Goal: Transaction & Acquisition: Purchase product/service

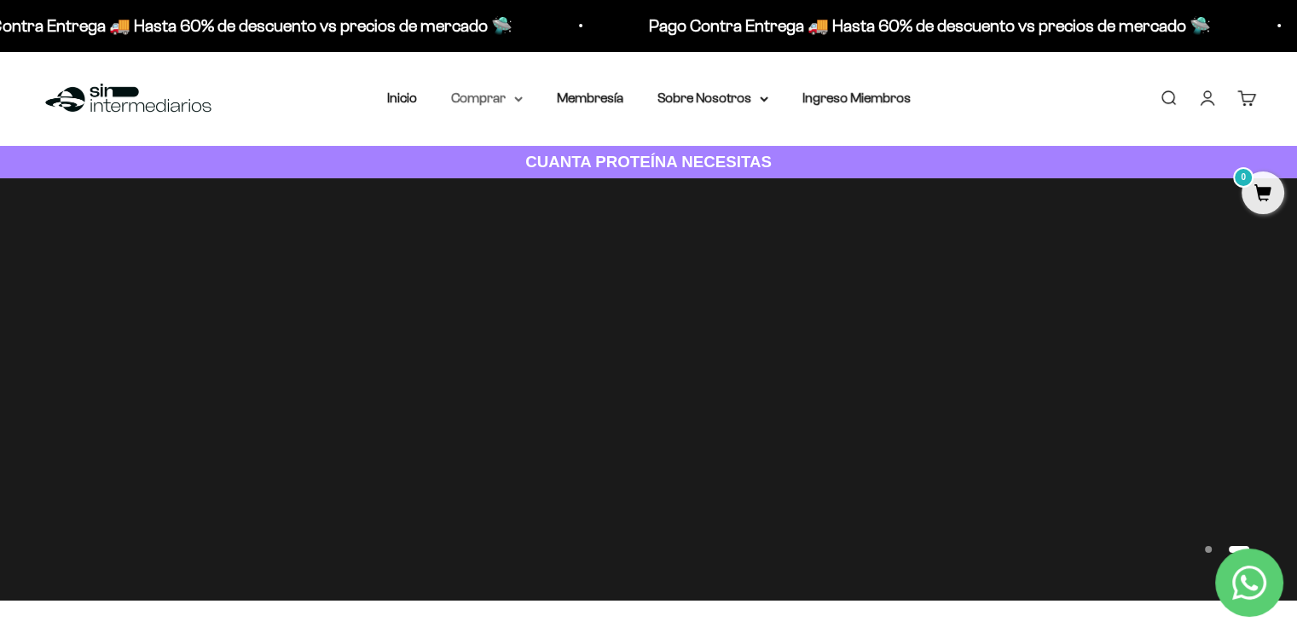
click at [481, 96] on summary "Comprar" at bounding box center [487, 98] width 72 height 22
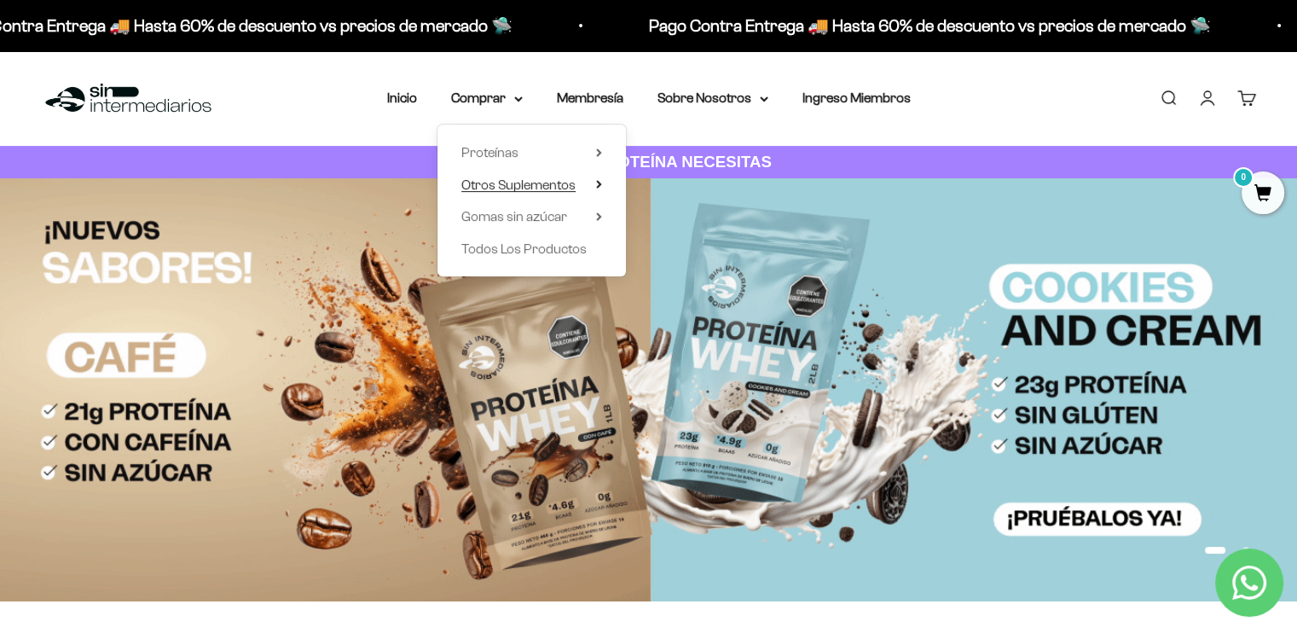
click at [536, 179] on span "Otros Suplementos" at bounding box center [518, 184] width 114 height 14
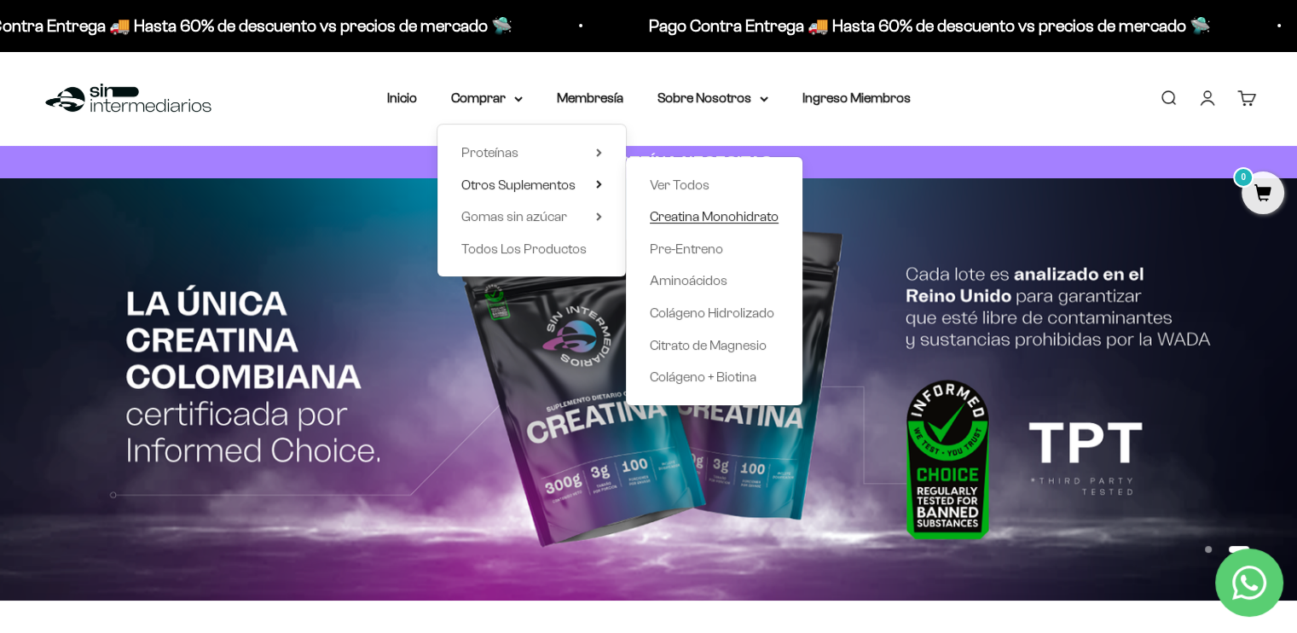
click at [681, 218] on span "Creatina Monohidrato" at bounding box center [714, 216] width 129 height 14
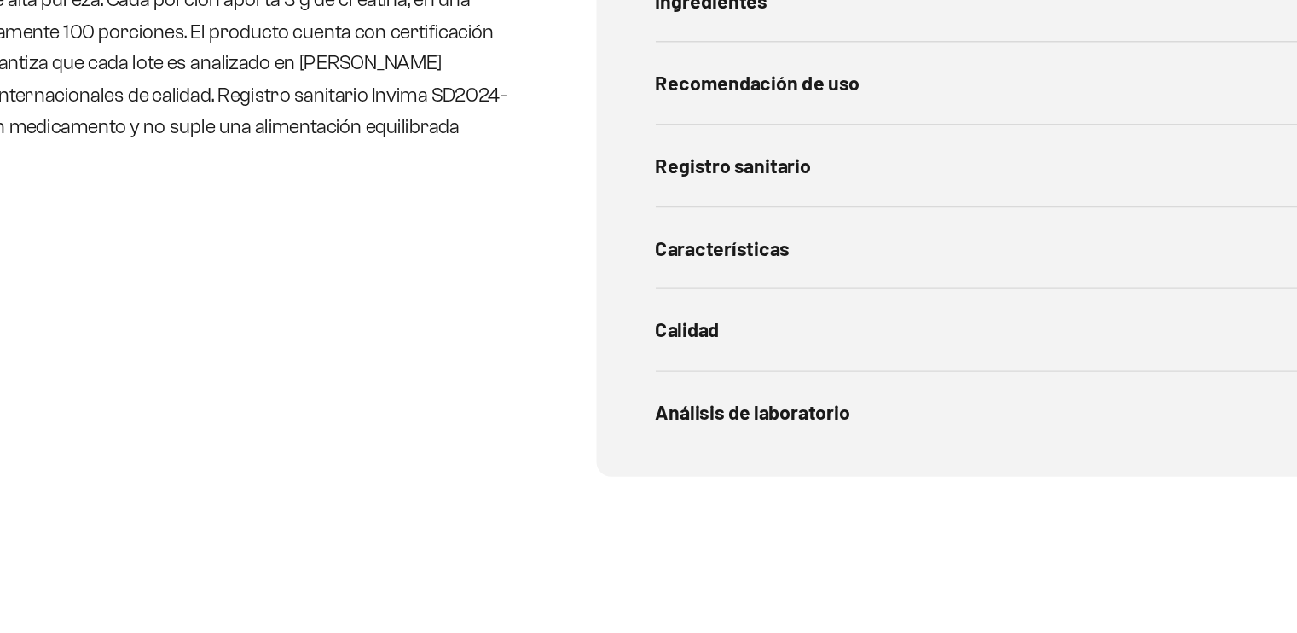
scroll to position [724, 0]
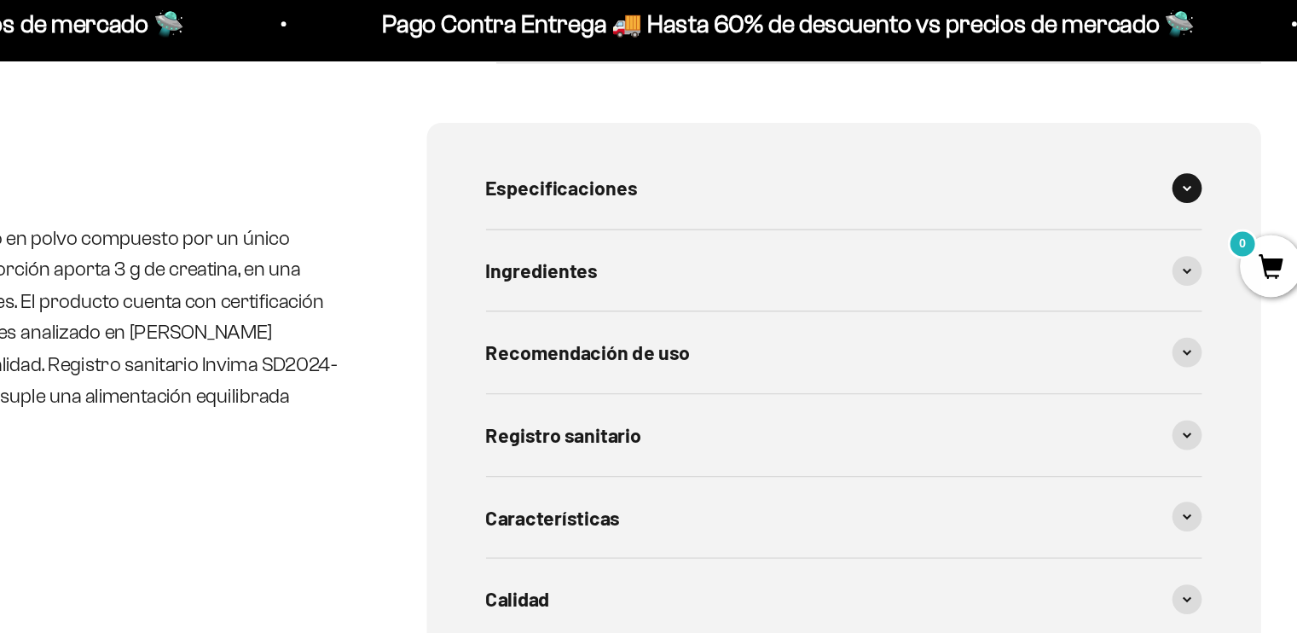
click at [797, 148] on span "Especificaciones" at bounding box center [773, 139] width 105 height 22
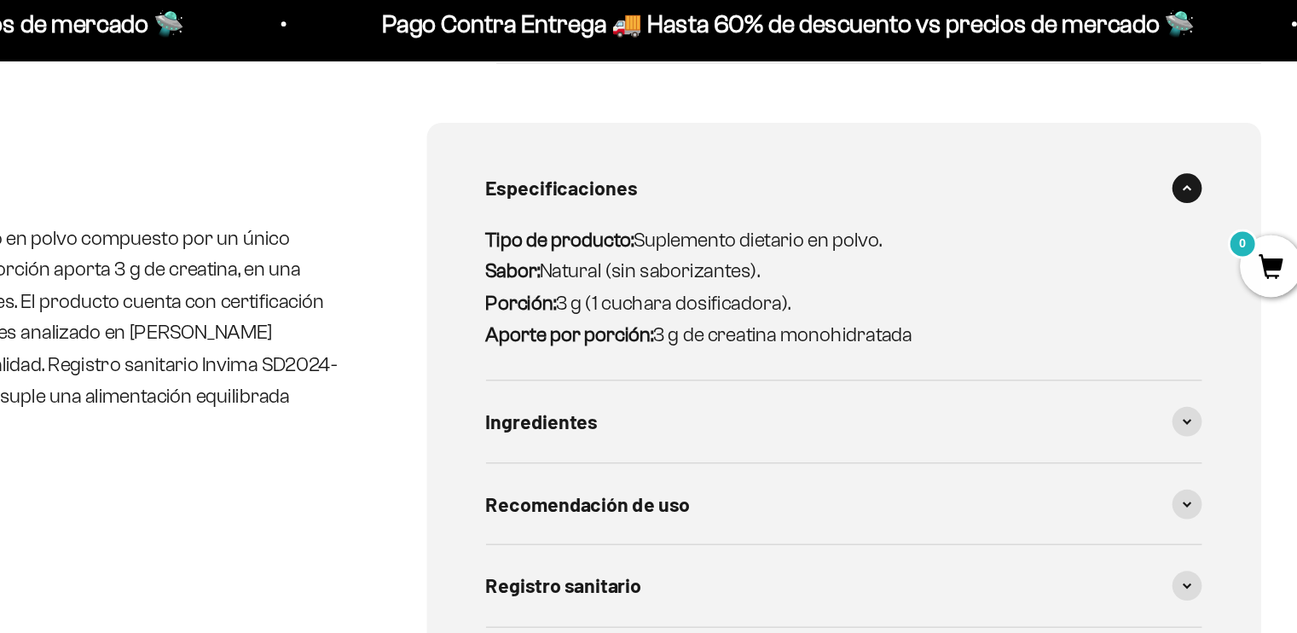
click at [797, 148] on span "Especificaciones" at bounding box center [773, 139] width 105 height 22
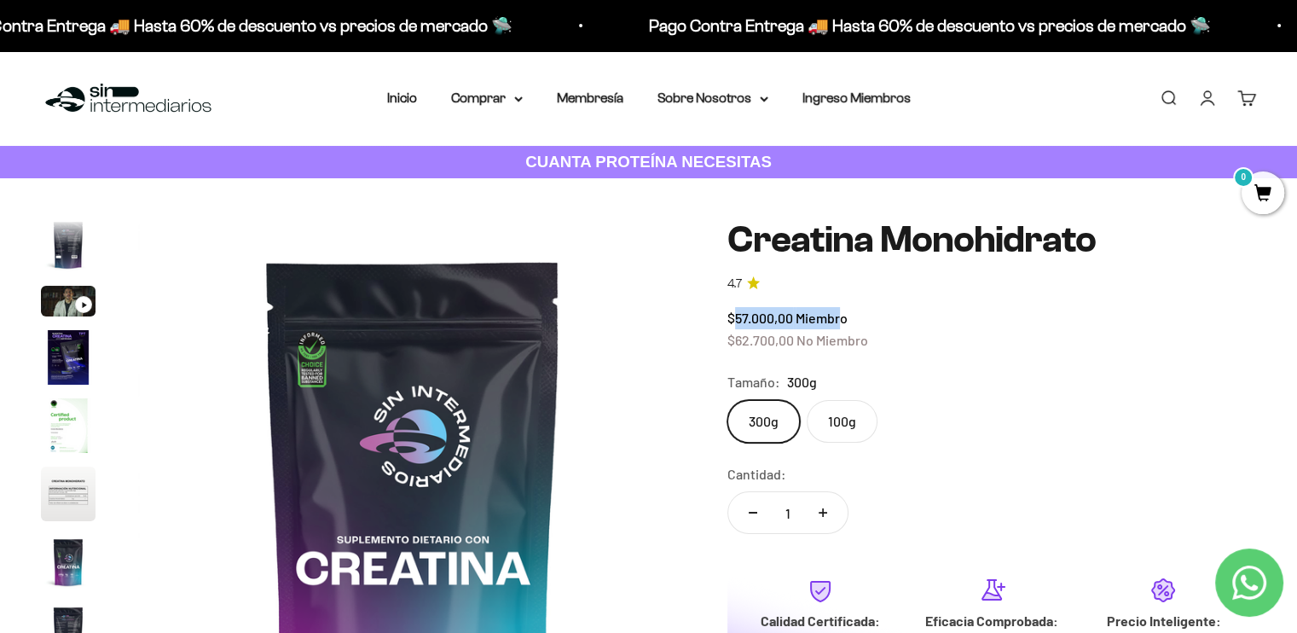
scroll to position [167, 0]
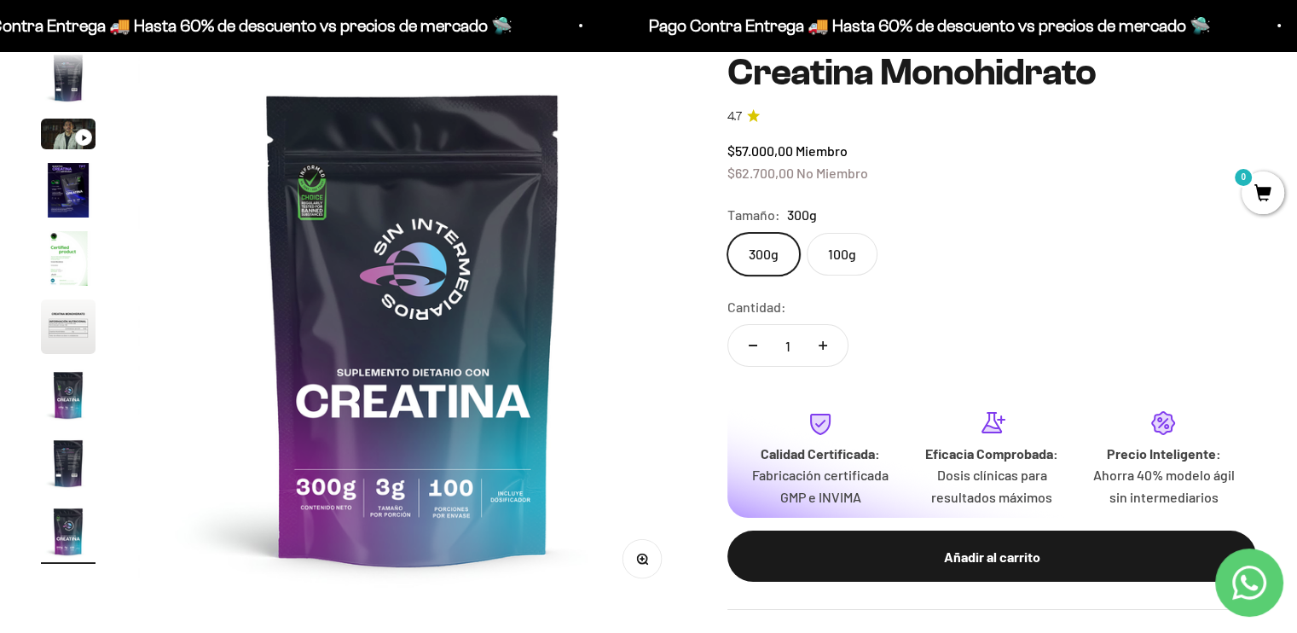
click at [986, 269] on div "300g 100g" at bounding box center [991, 254] width 529 height 43
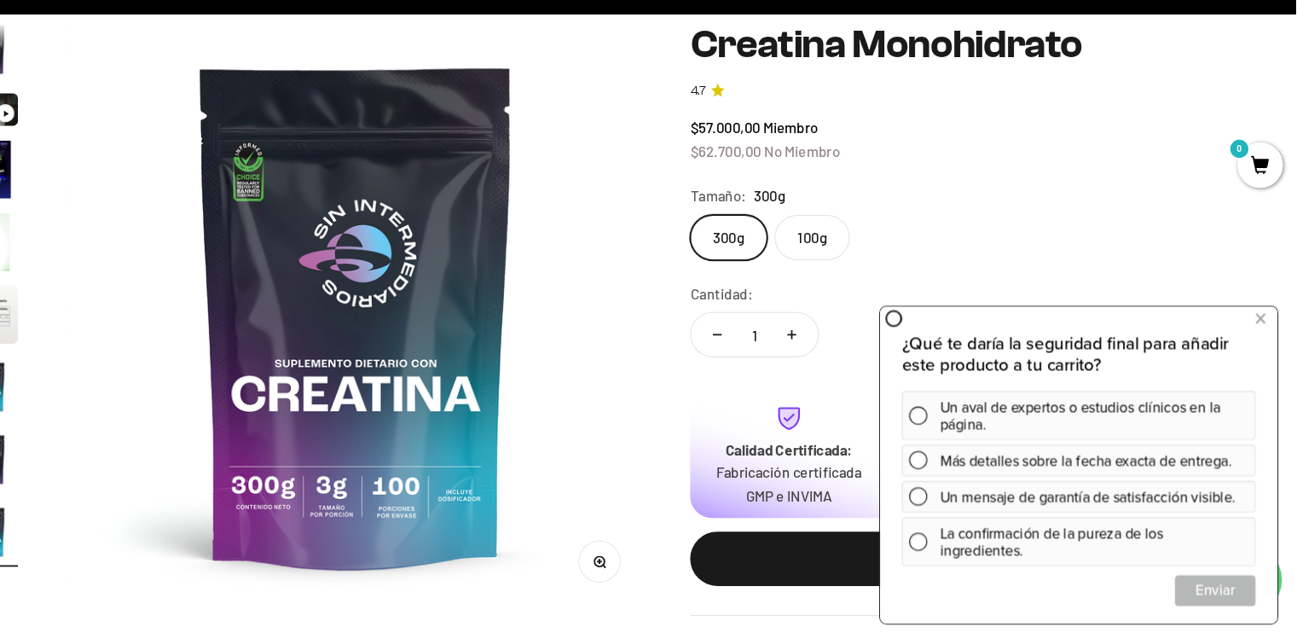
scroll to position [160, 0]
click at [1243, 318] on button at bounding box center [1238, 317] width 31 height 27
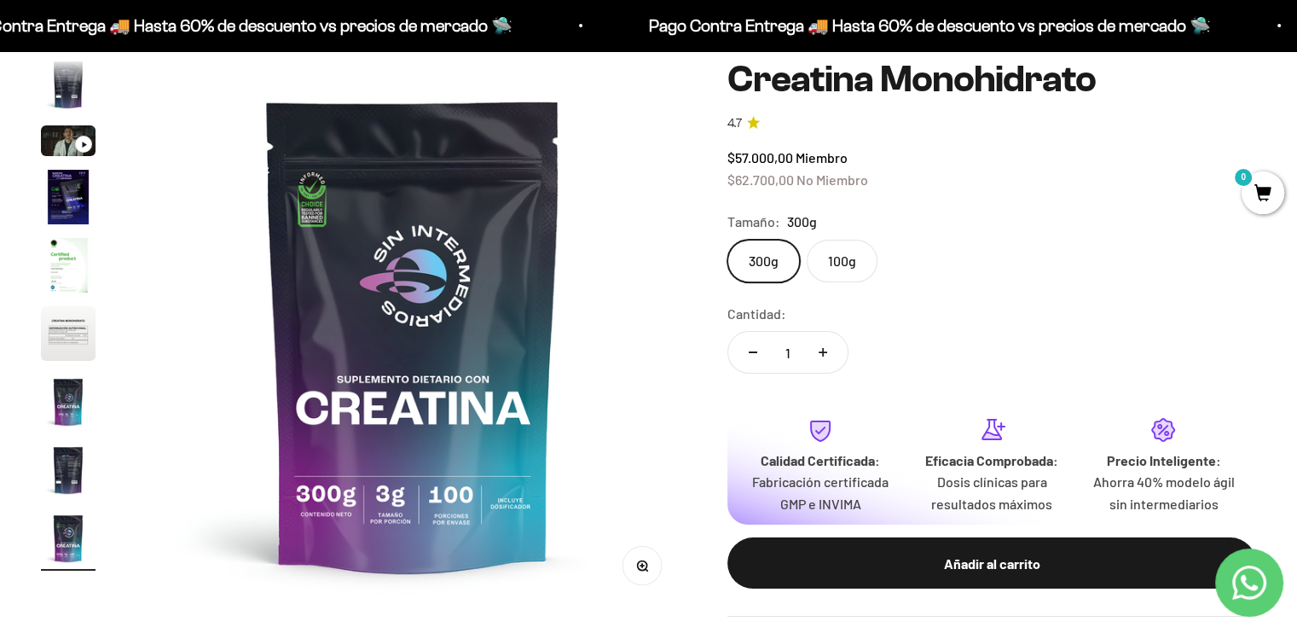
click at [72, 136] on img "Ir al artículo 3" at bounding box center [68, 140] width 55 height 31
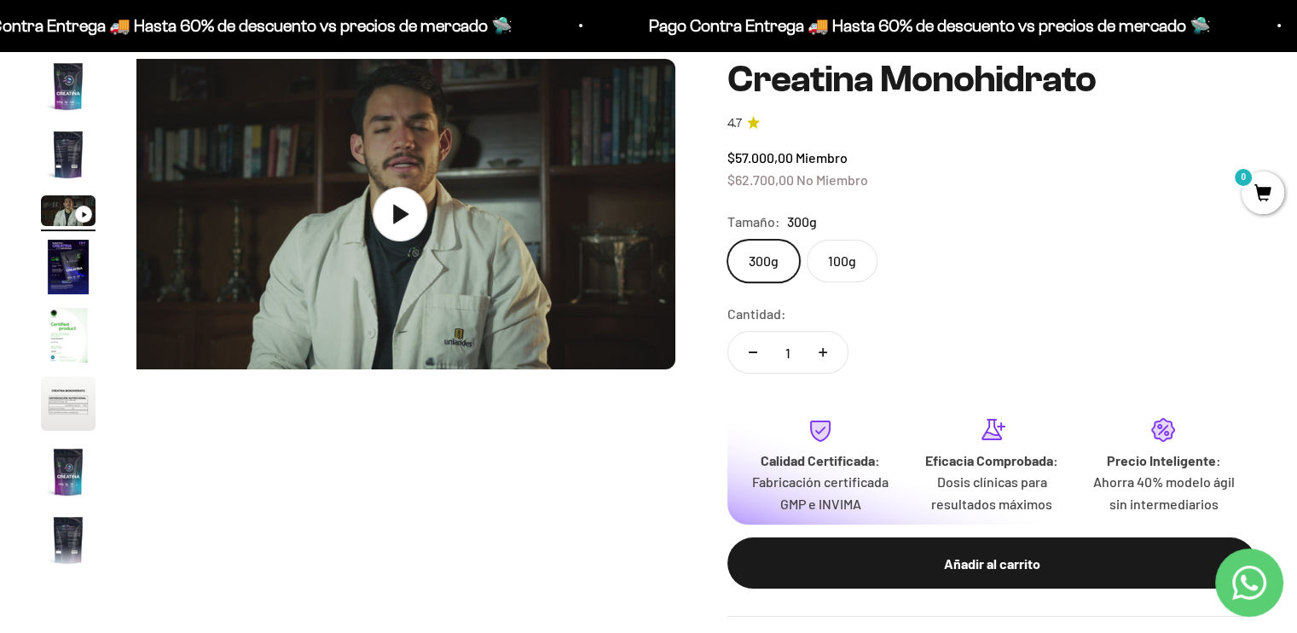
scroll to position [0, 1141]
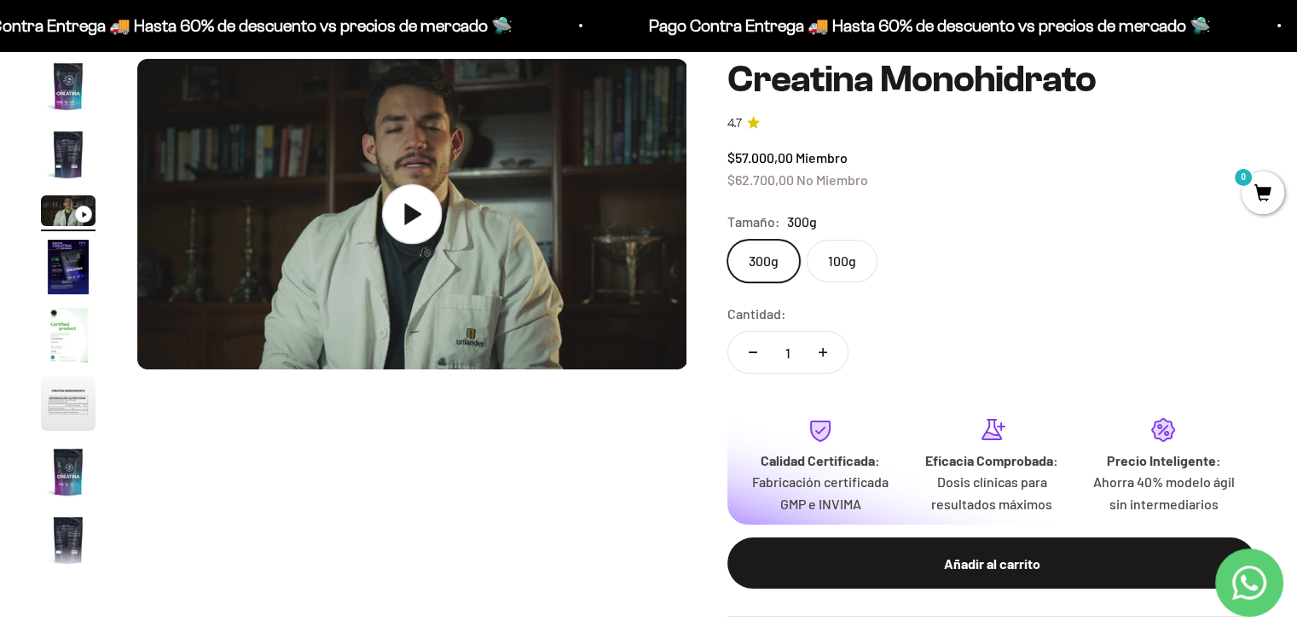
click at [438, 267] on img at bounding box center [412, 214] width 550 height 310
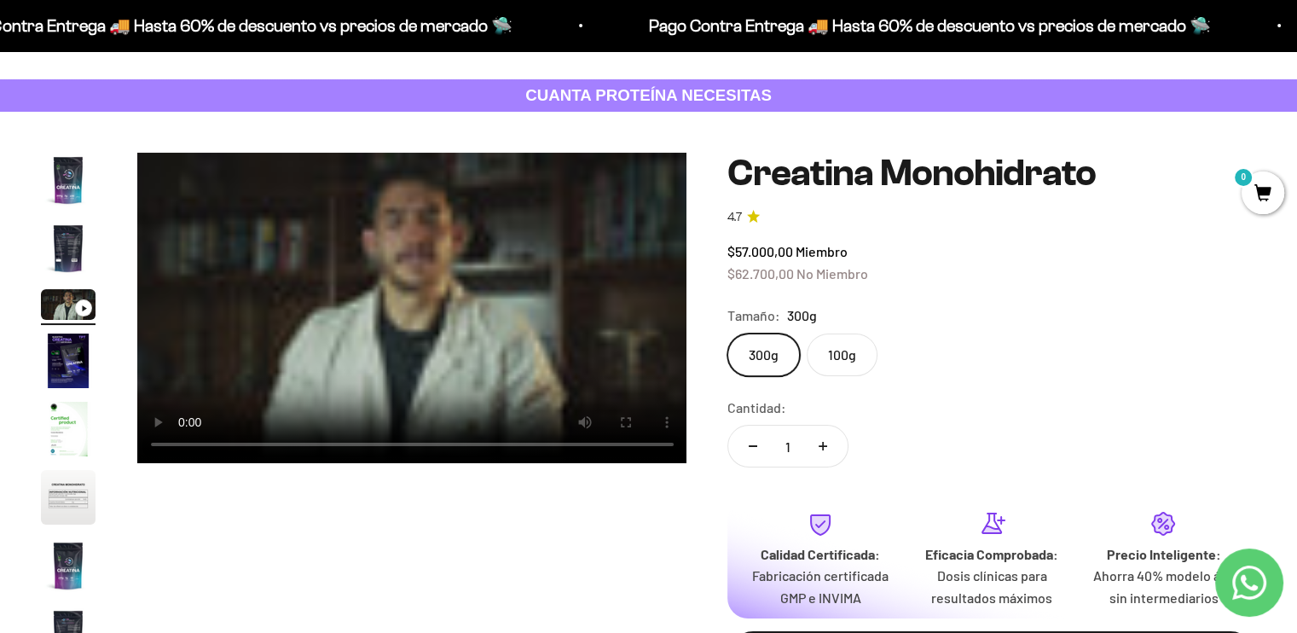
scroll to position [65, 0]
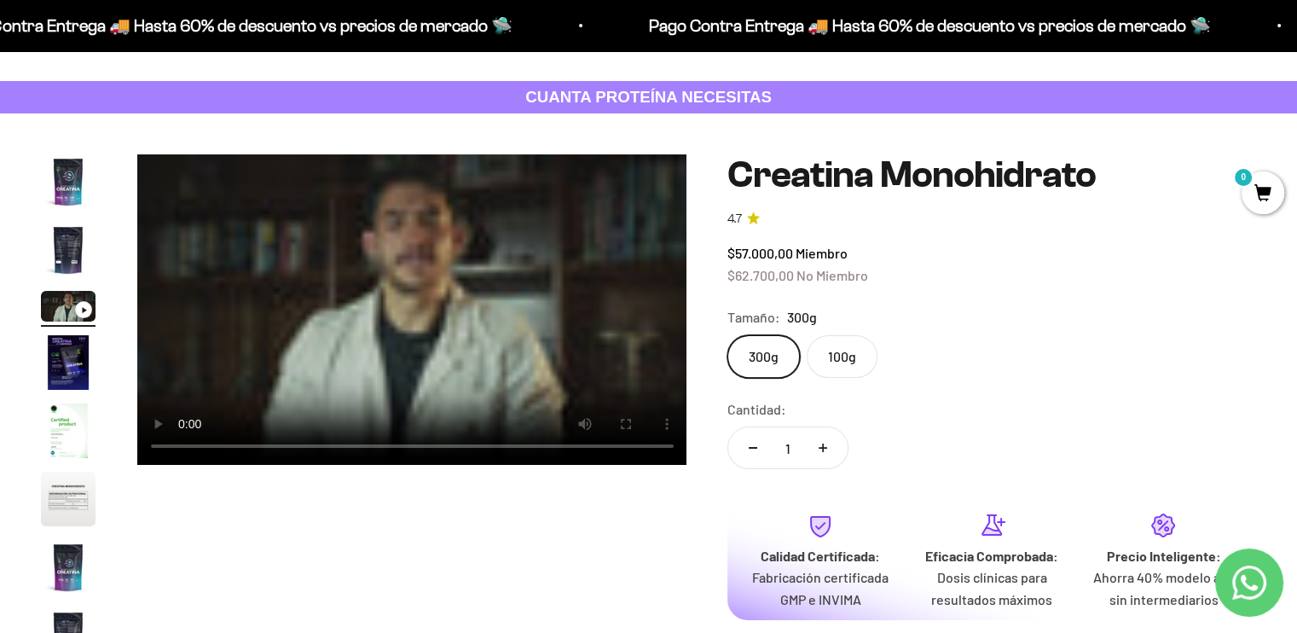
click at [62, 359] on img "Ir al artículo 4" at bounding box center [68, 362] width 55 height 55
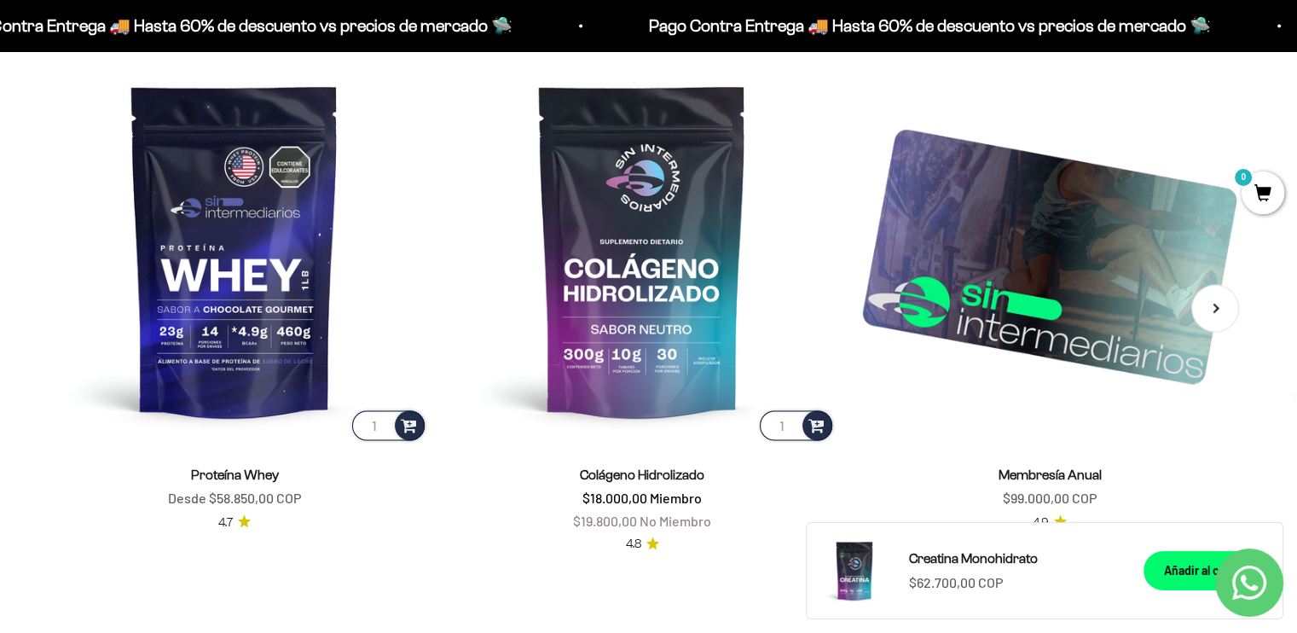
scroll to position [2719, 0]
click at [1216, 313] on button "Siguiente" at bounding box center [1215, 308] width 48 height 48
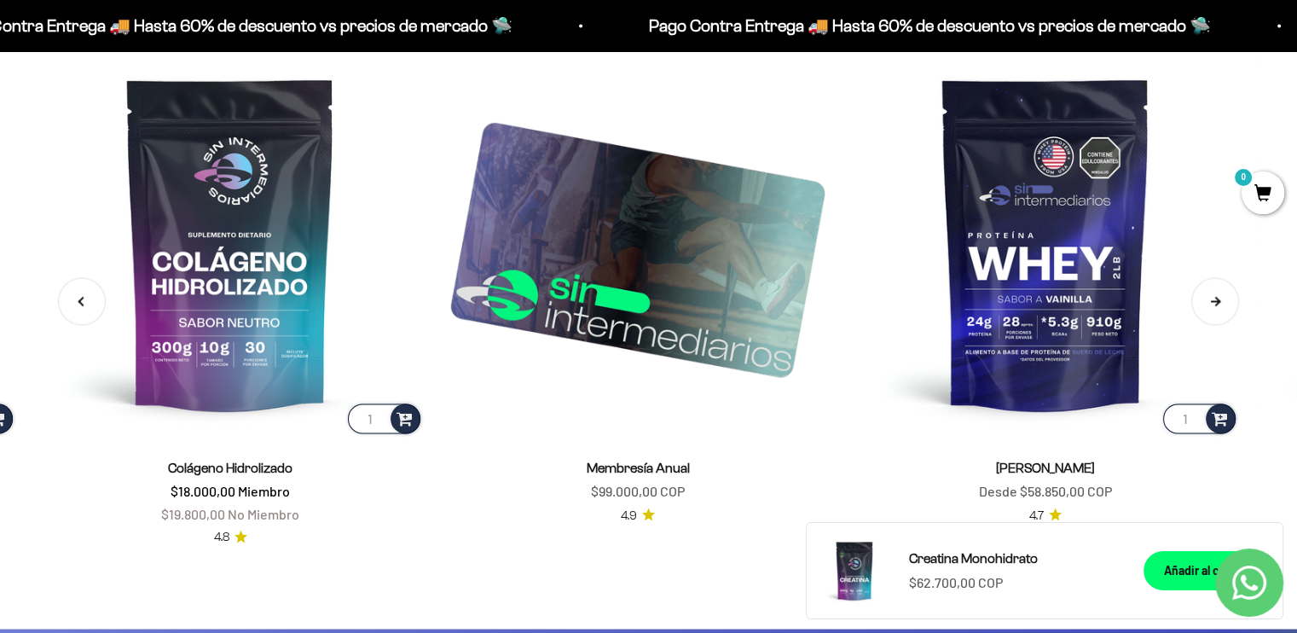
scroll to position [2735, 0]
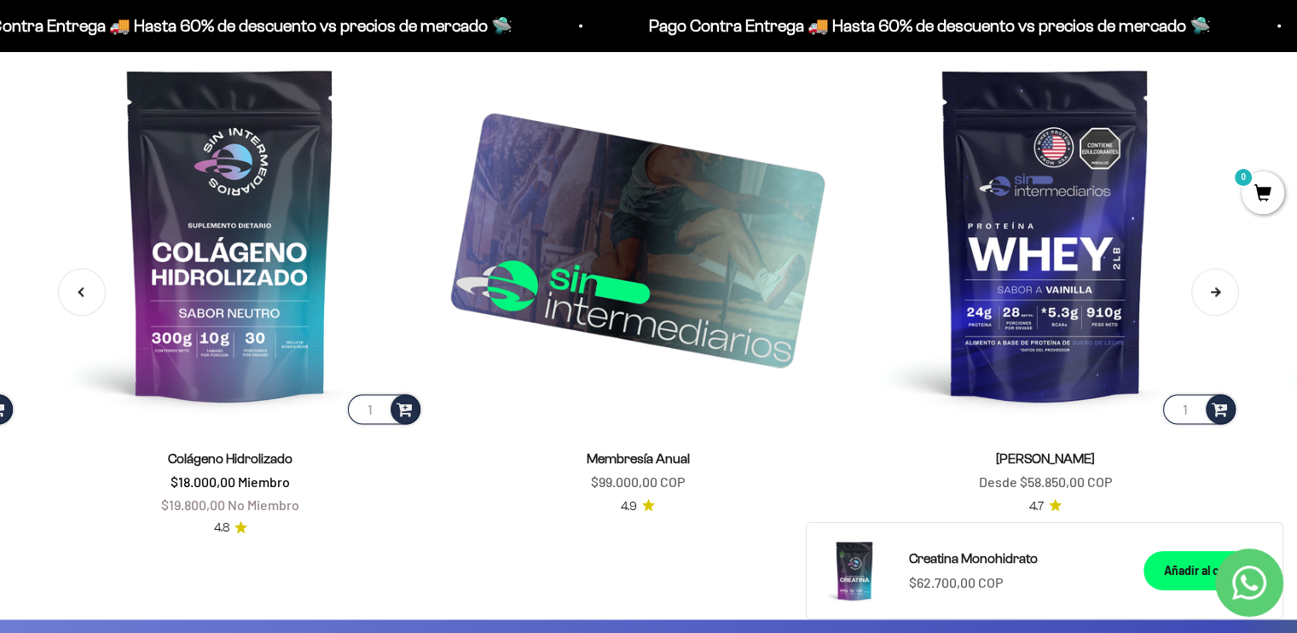
click at [1213, 285] on button "Siguiente" at bounding box center [1215, 292] width 48 height 48
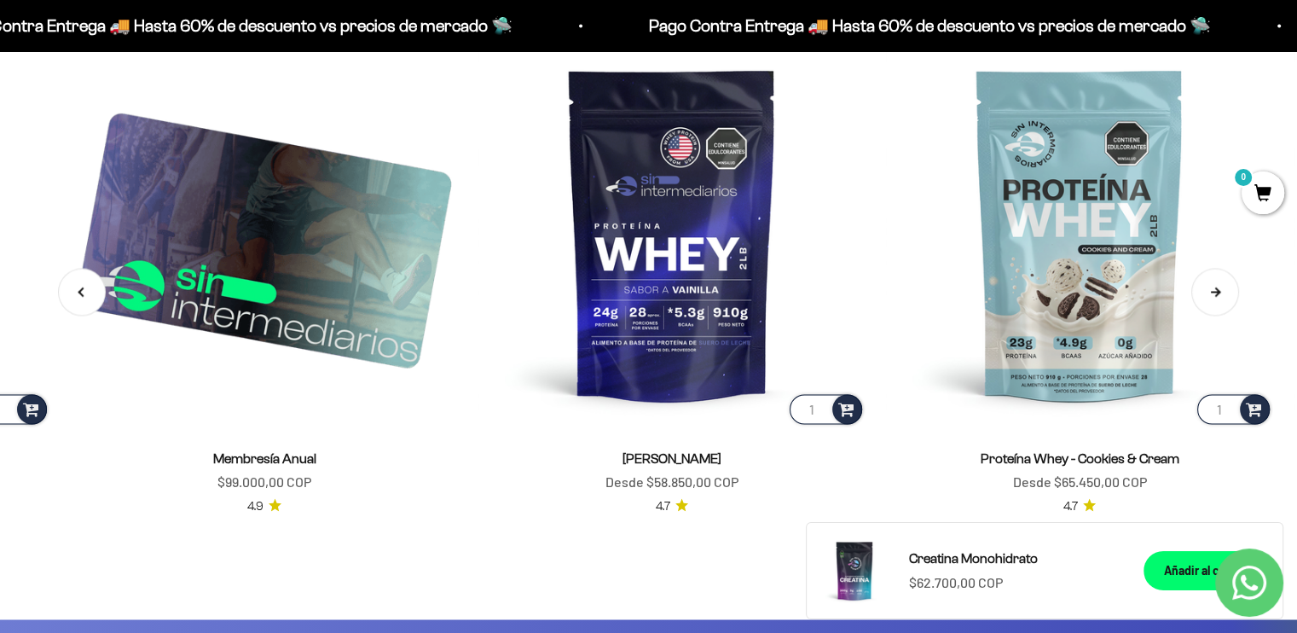
scroll to position [0, 824]
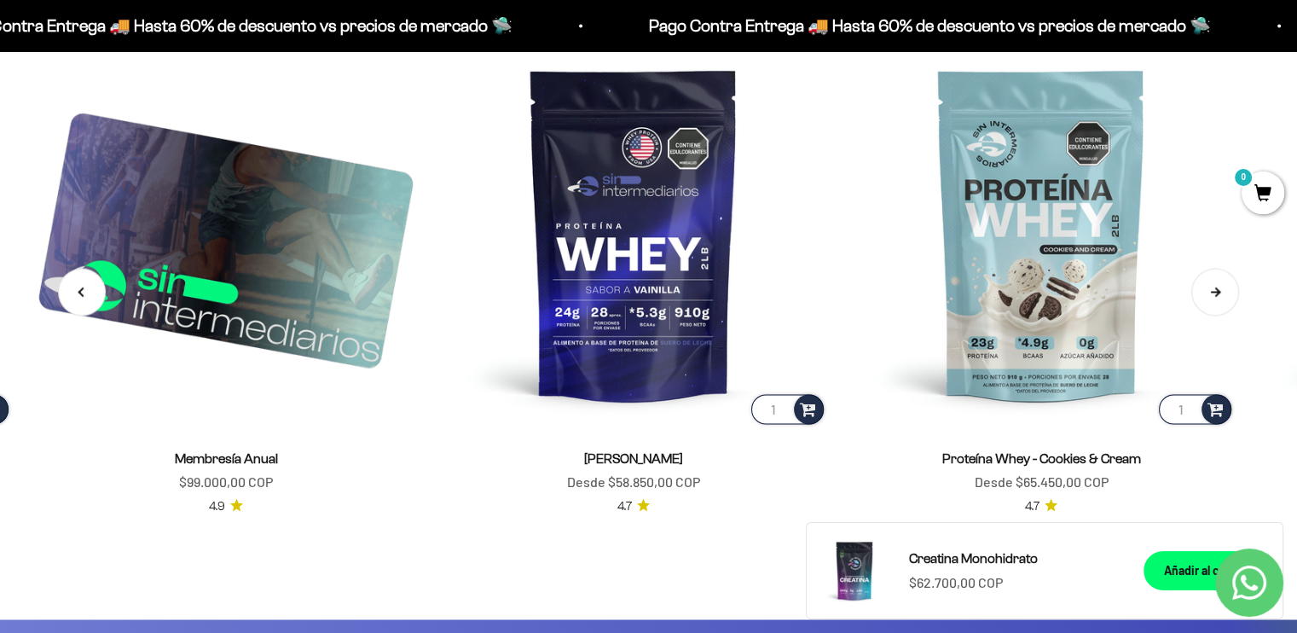
click at [1216, 298] on button "Siguiente" at bounding box center [1215, 292] width 48 height 48
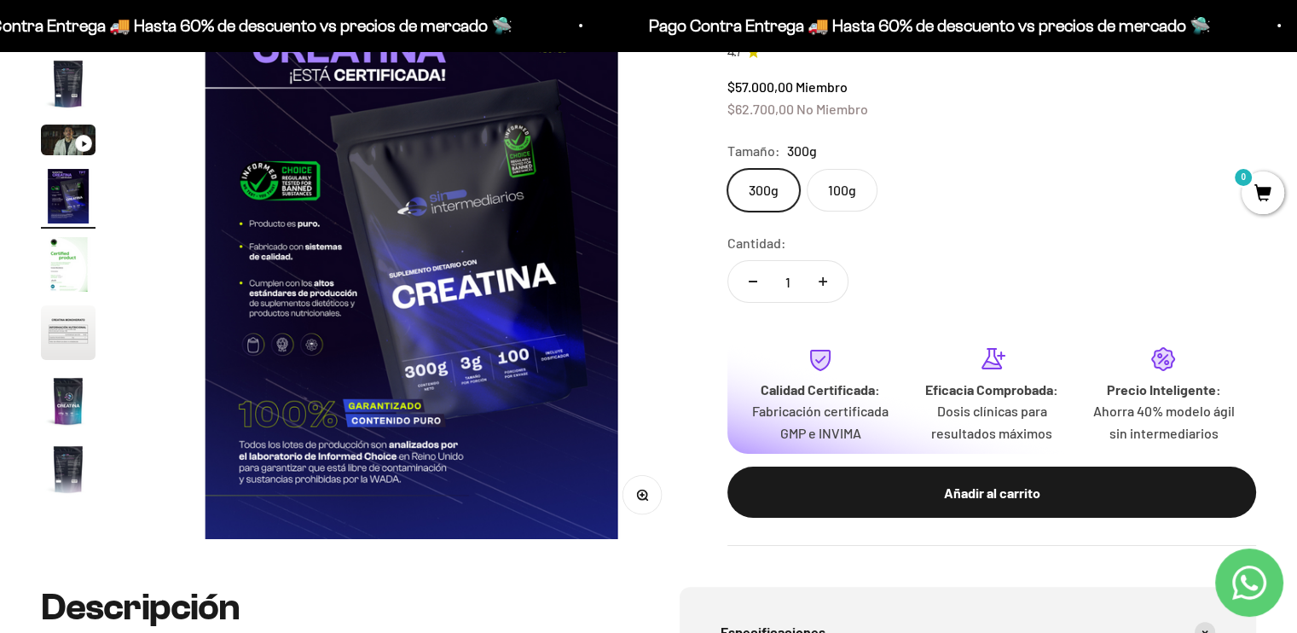
scroll to position [0, 0]
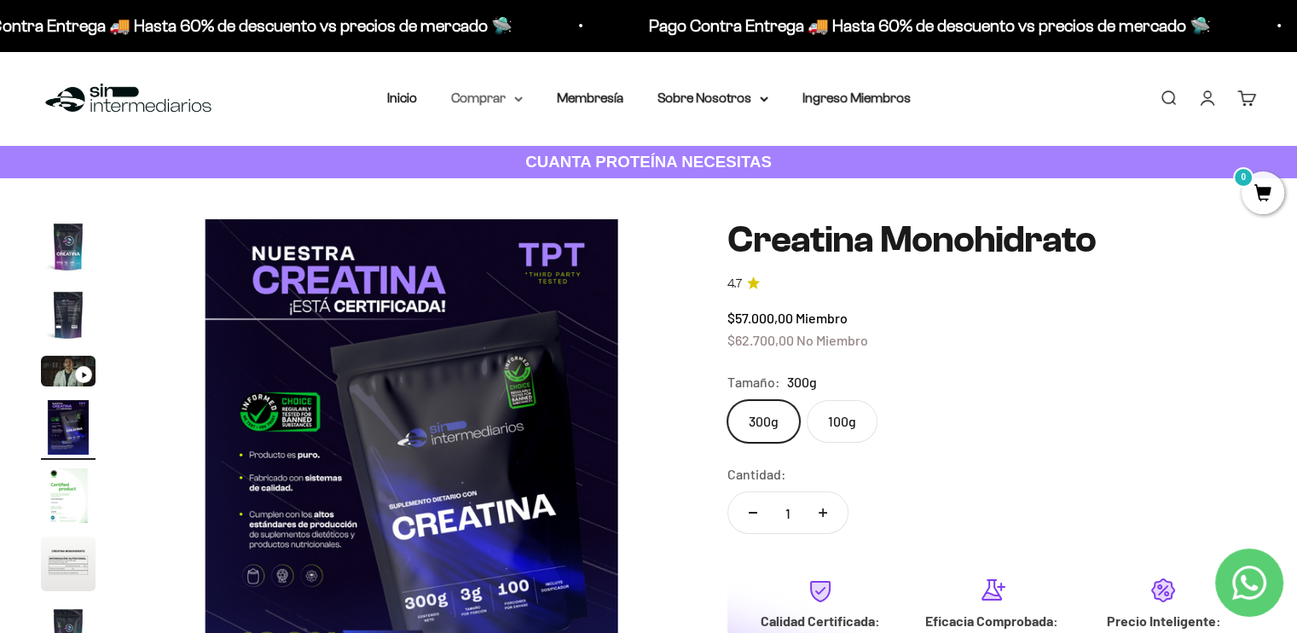
click at [453, 107] on summary "Comprar" at bounding box center [487, 98] width 72 height 22
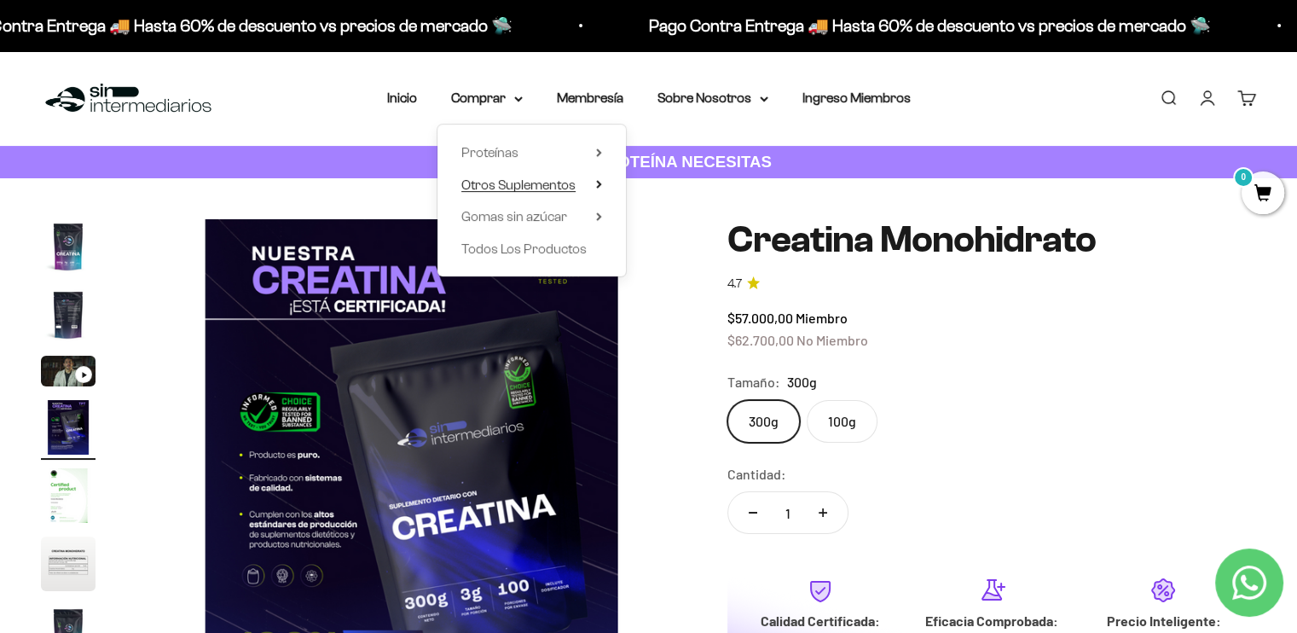
click at [546, 183] on span "Otros Suplementos" at bounding box center [518, 184] width 114 height 14
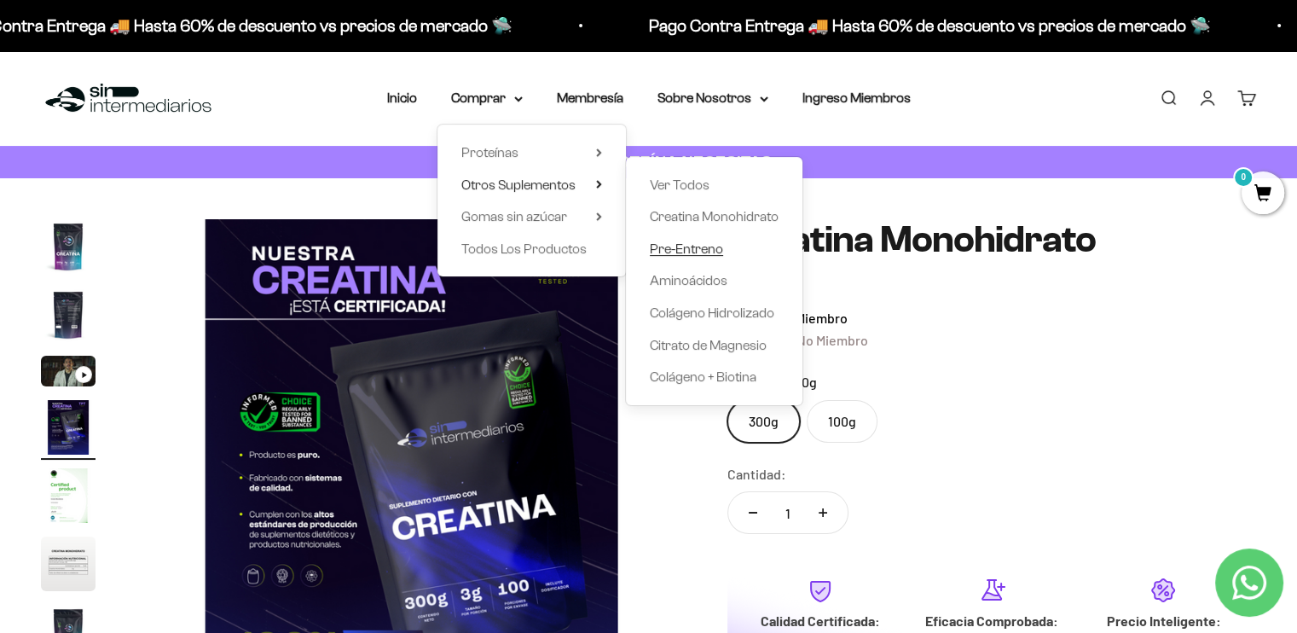
click at [710, 252] on span "Pre-Entreno" at bounding box center [686, 248] width 73 height 14
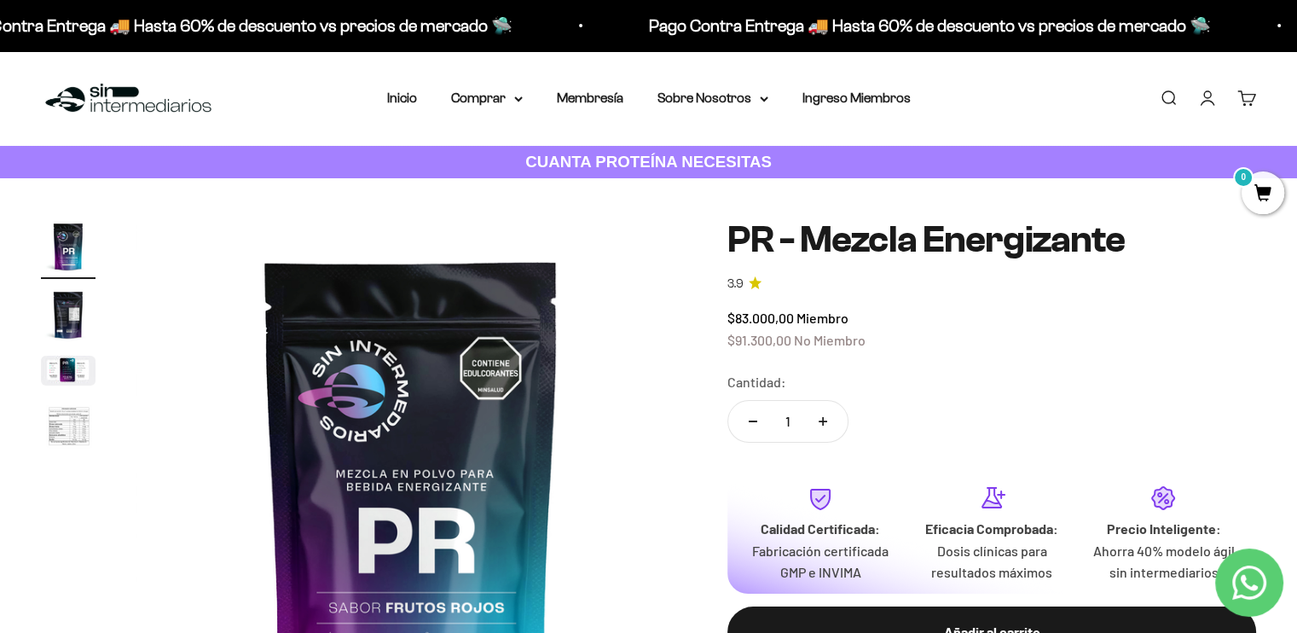
click at [1171, 101] on link "Buscar" at bounding box center [1168, 98] width 19 height 19
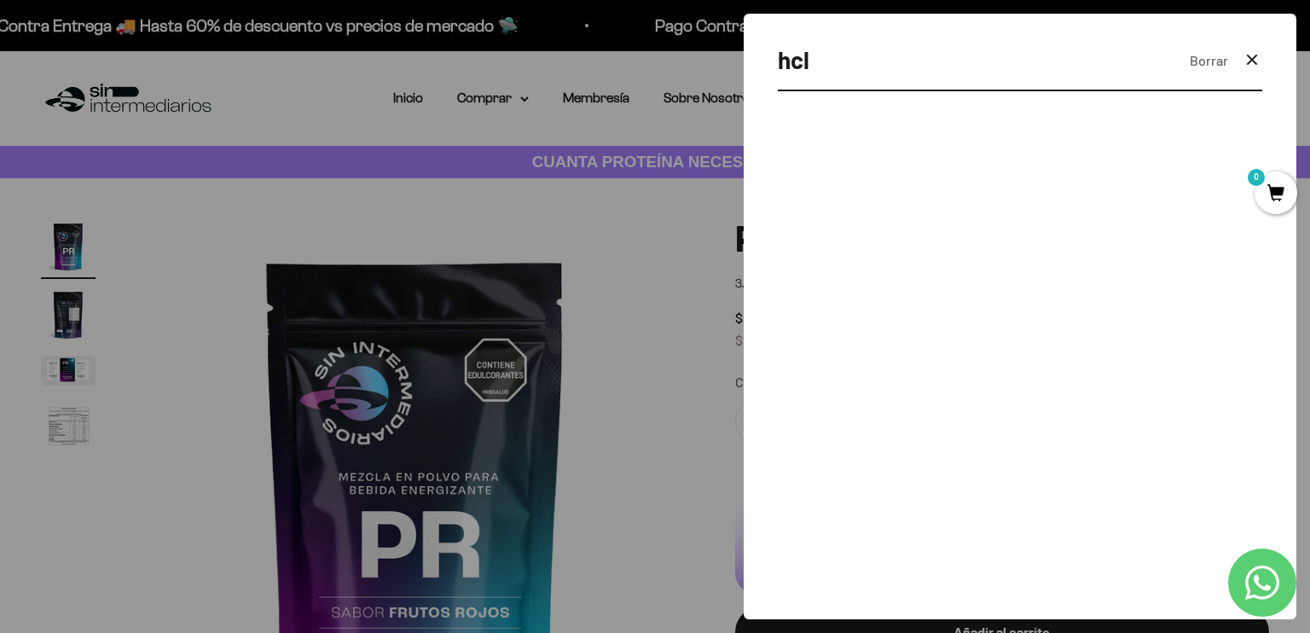
type input "hcl"
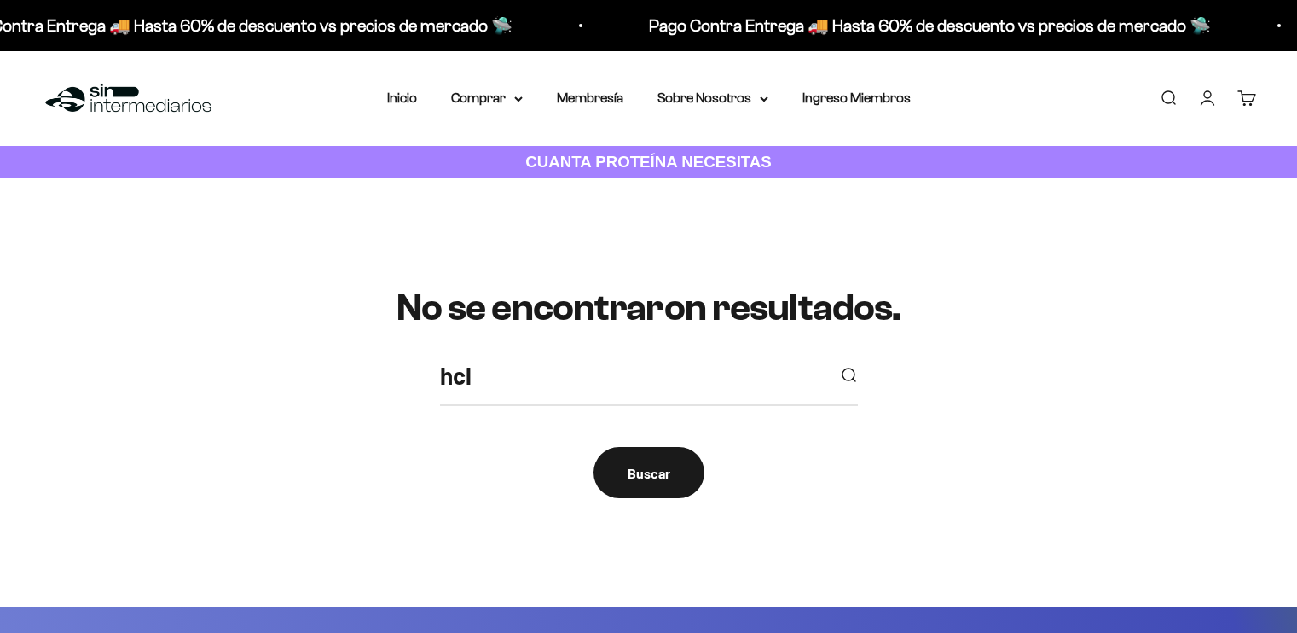
click at [500, 384] on input "hcl" at bounding box center [632, 375] width 385 height 38
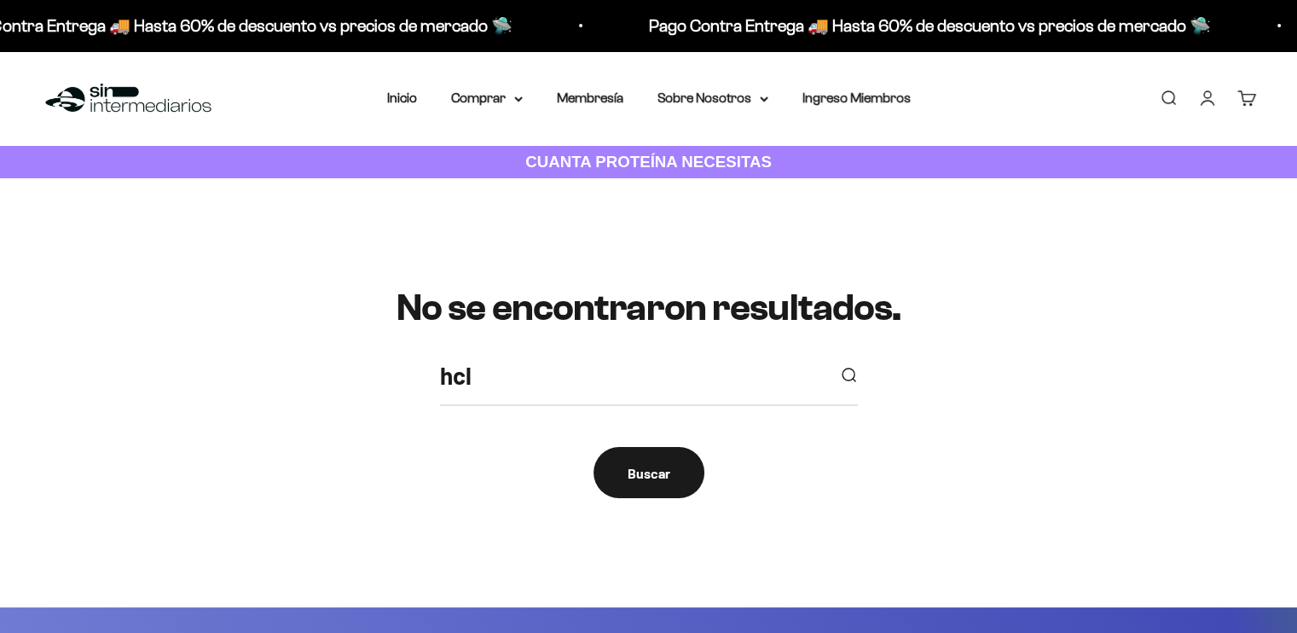
click at [500, 384] on input "hcl" at bounding box center [632, 375] width 385 height 38
type input "creatina hcl"
click at [839, 366] on button "submit" at bounding box center [848, 375] width 19 height 19
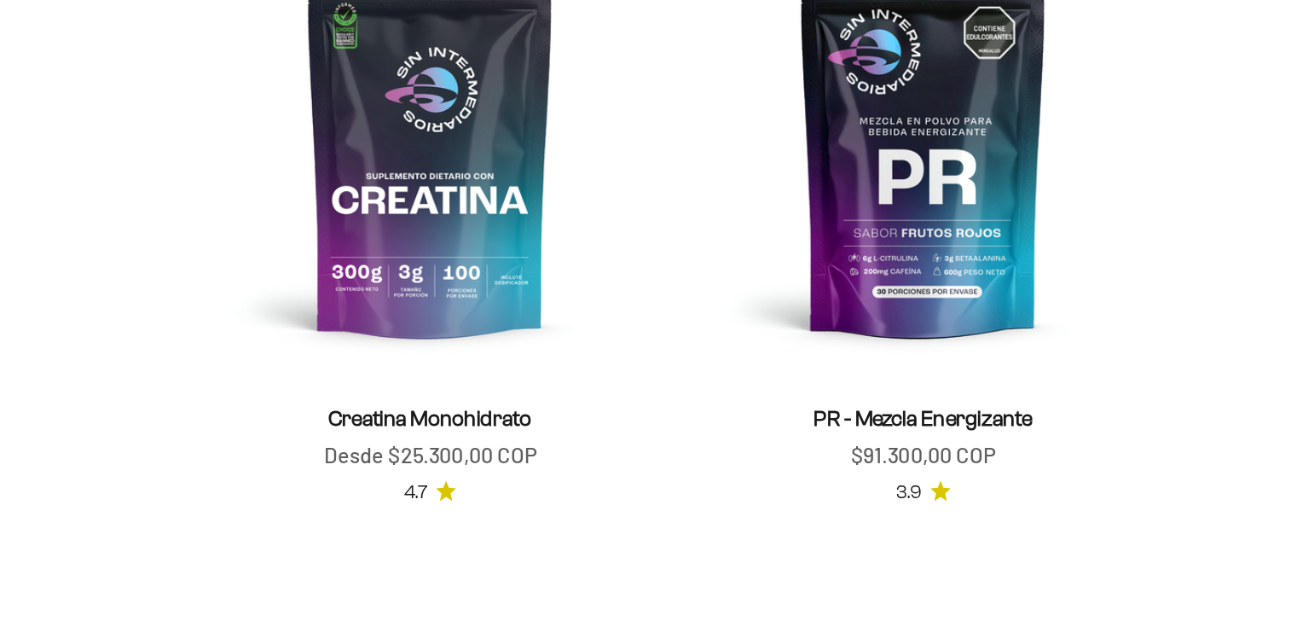
scroll to position [297, 0]
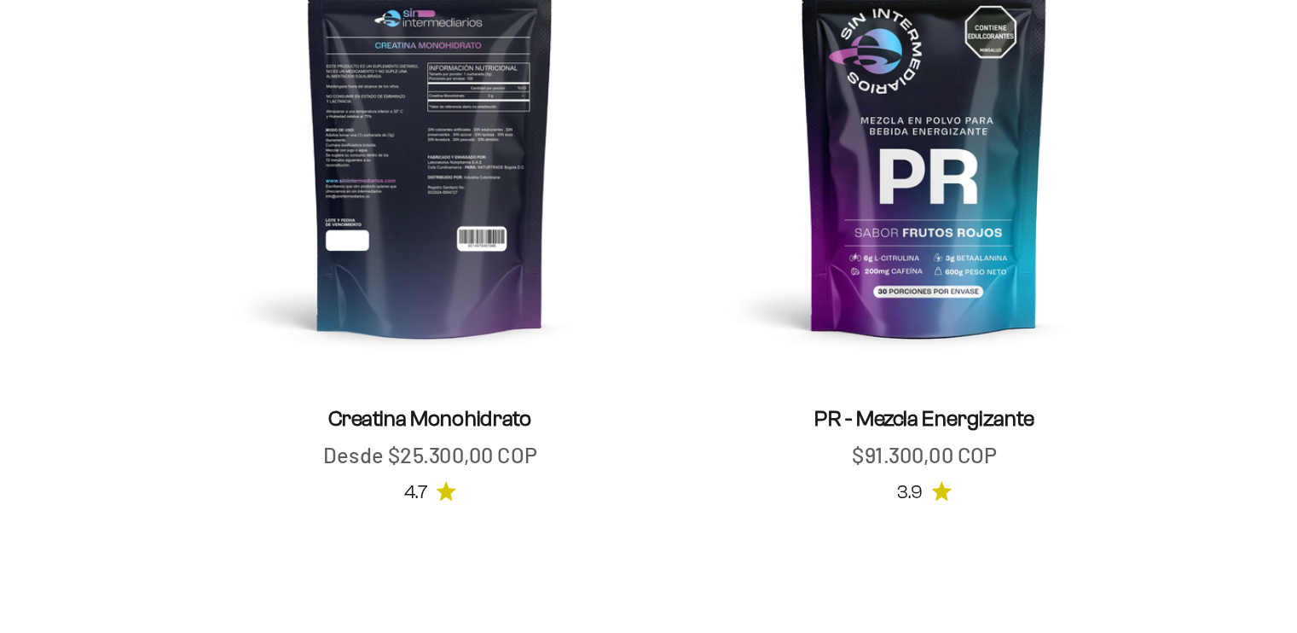
click at [485, 351] on img at bounding box center [484, 291] width 293 height 293
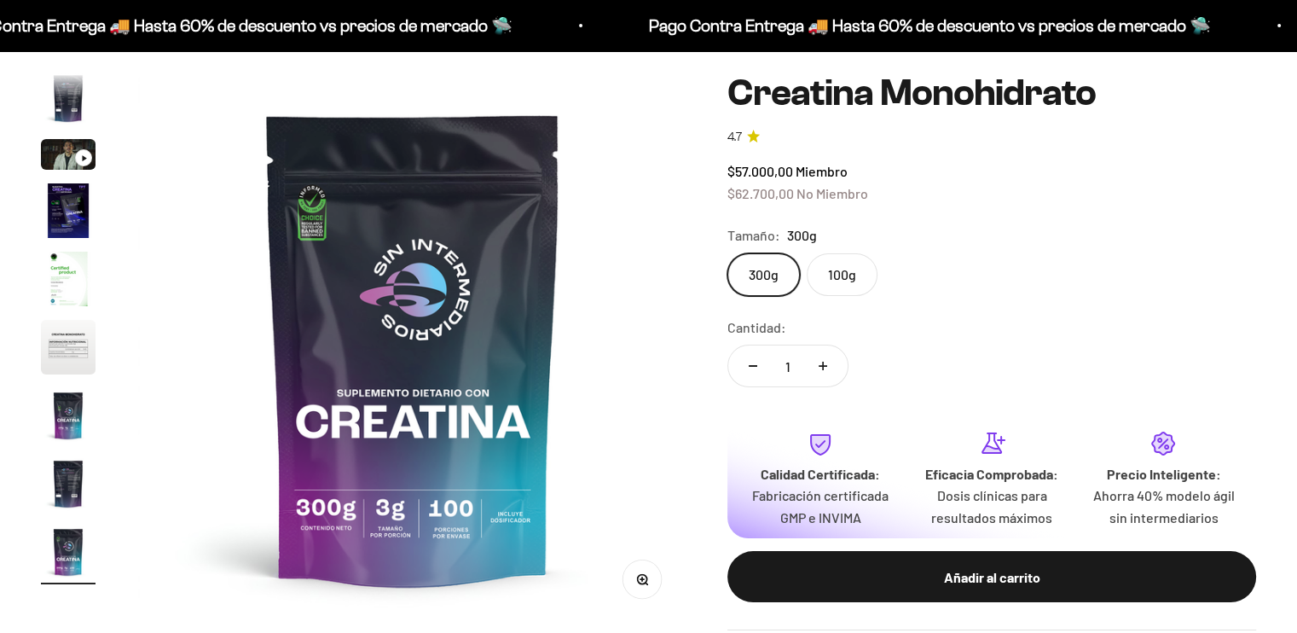
scroll to position [146, 0]
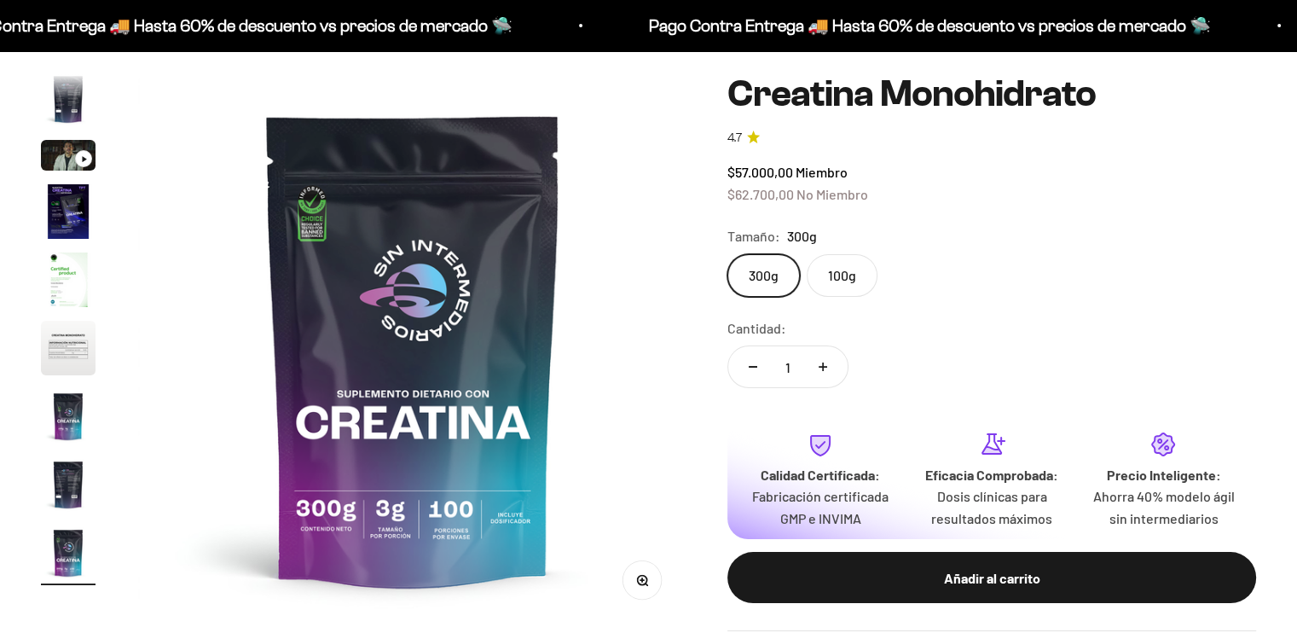
click at [829, 276] on label "100g" at bounding box center [842, 275] width 71 height 43
click at [727, 254] on input "100g" at bounding box center [727, 253] width 1 height 1
radio input "true"
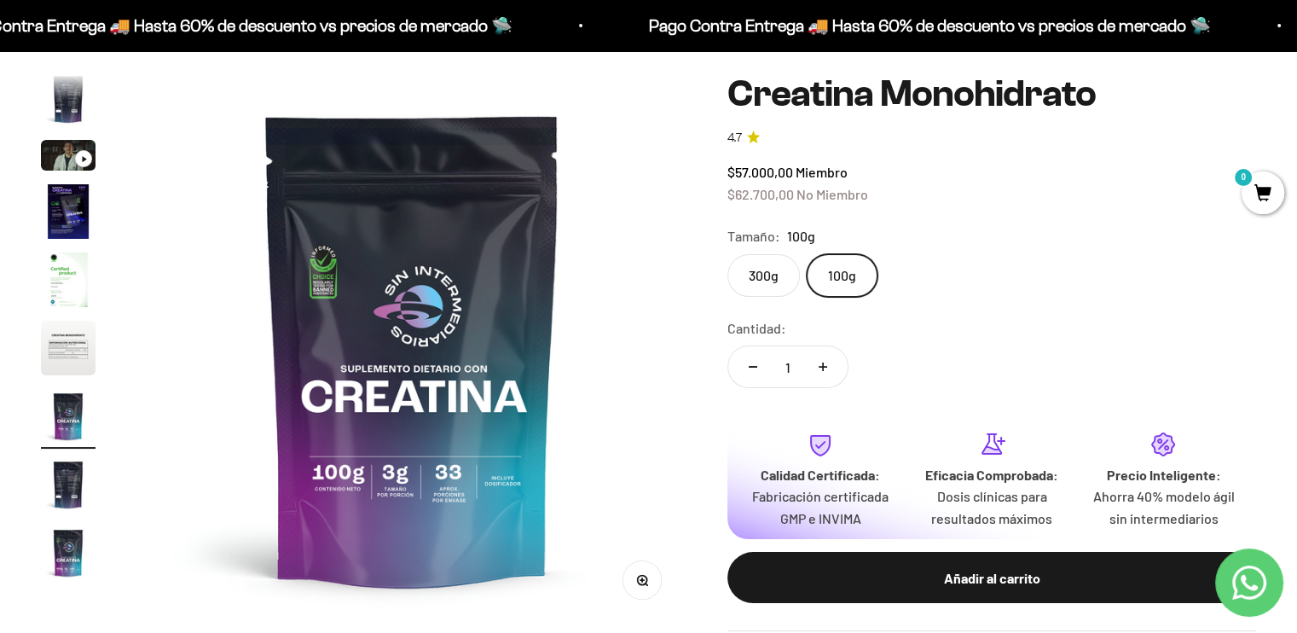
click at [772, 269] on label "300g" at bounding box center [763, 275] width 72 height 43
click at [727, 254] on input "300g" at bounding box center [727, 253] width 1 height 1
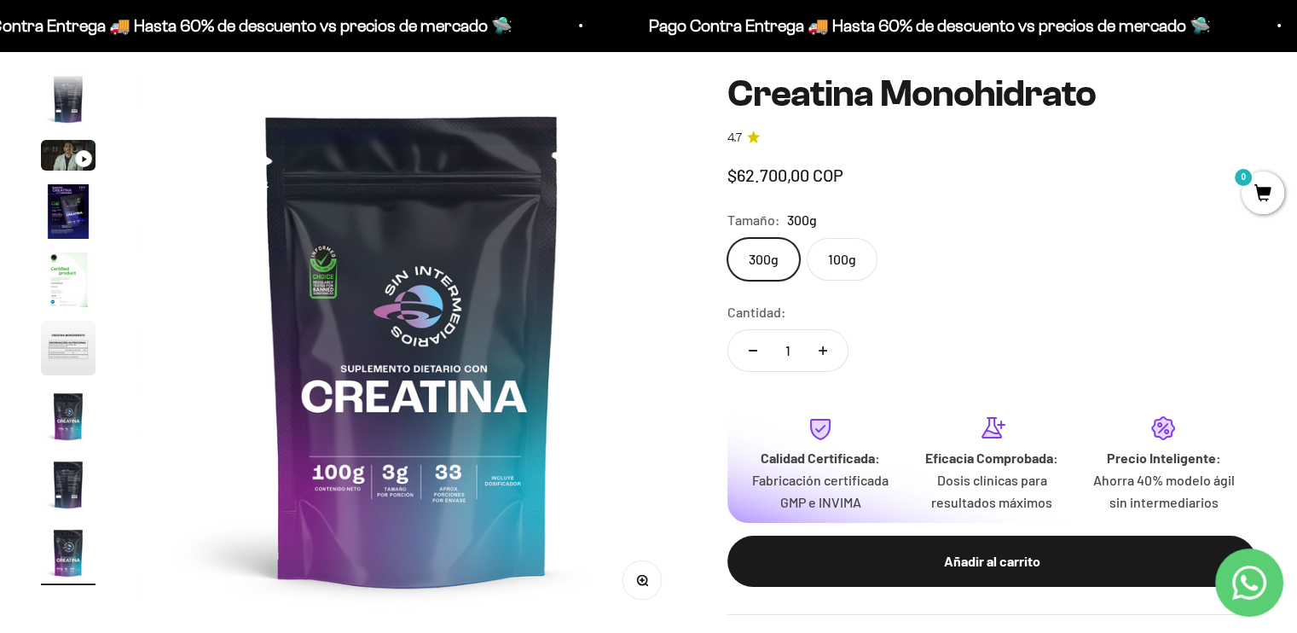
scroll to position [0, 4565]
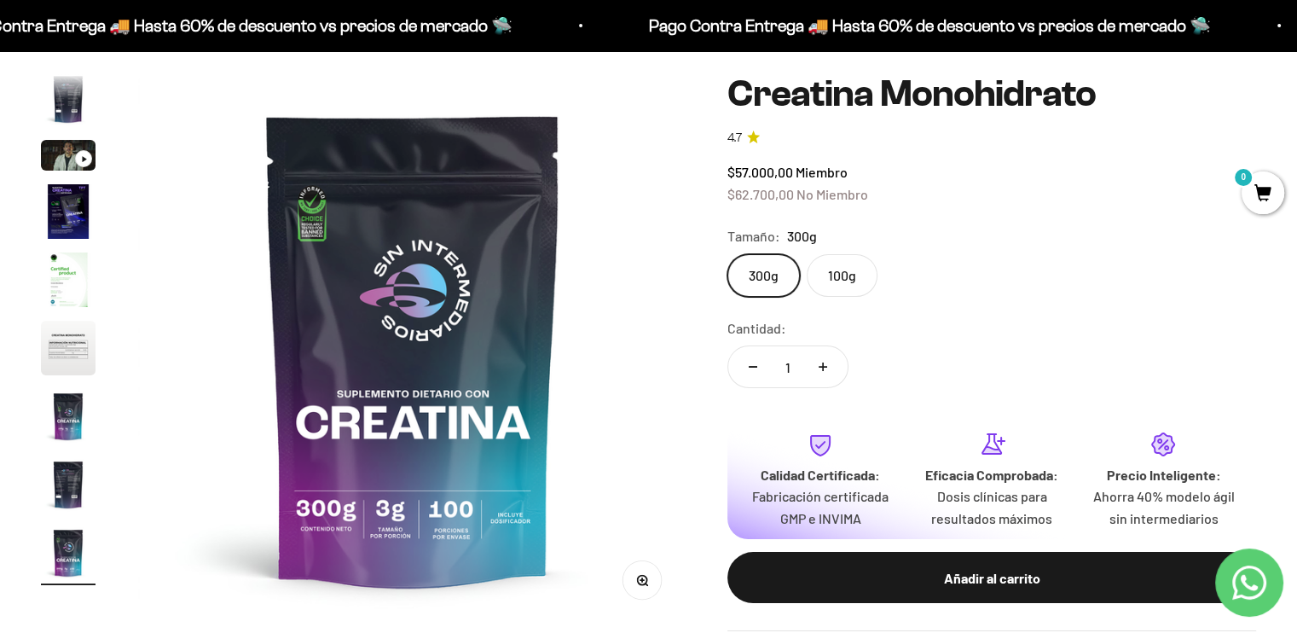
click at [830, 275] on label "100g" at bounding box center [842, 275] width 71 height 43
click at [727, 254] on input "100g" at bounding box center [727, 253] width 1 height 1
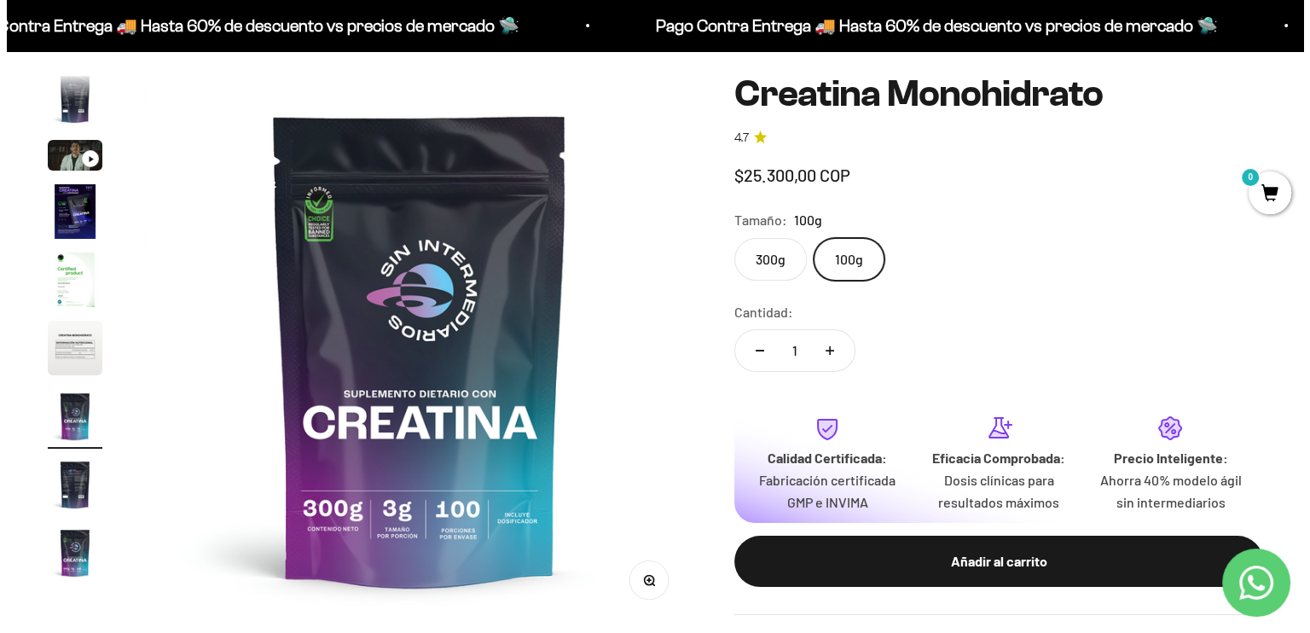
scroll to position [0, 3424]
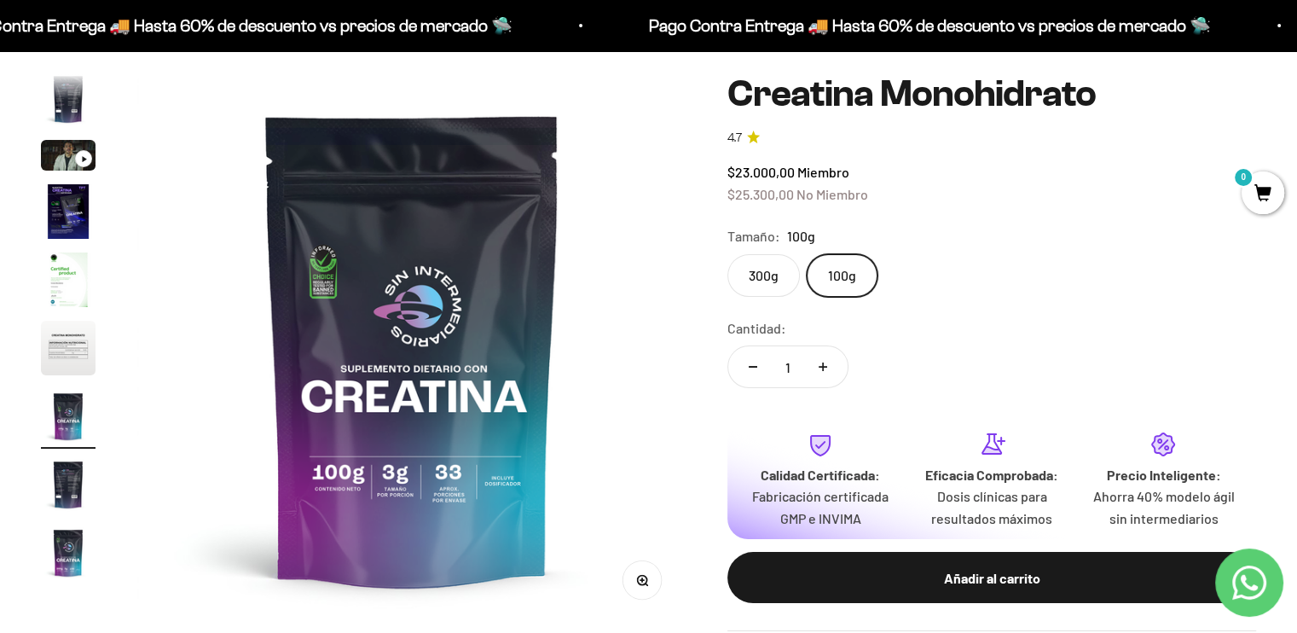
click at [831, 361] on button "Aumentar cantidad" at bounding box center [822, 366] width 49 height 41
click at [820, 367] on icon "Aumentar cantidad" at bounding box center [823, 367] width 9 height 0
type input "3"
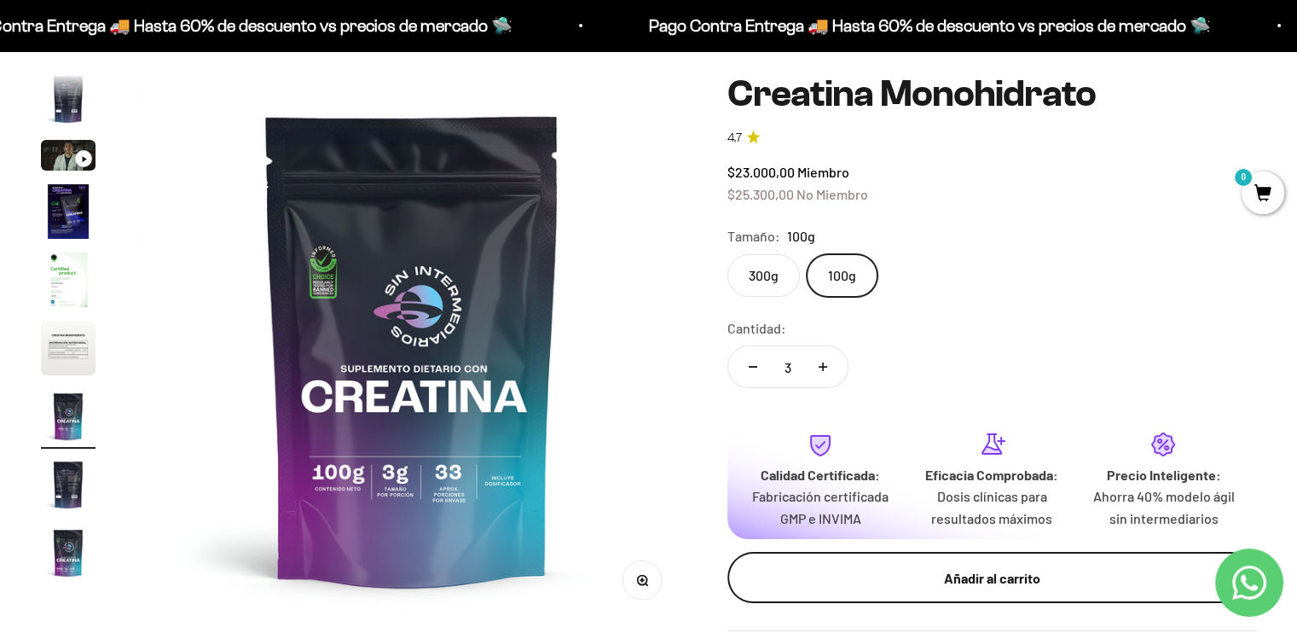
click at [904, 573] on div "Añadir al carrito" at bounding box center [992, 578] width 461 height 22
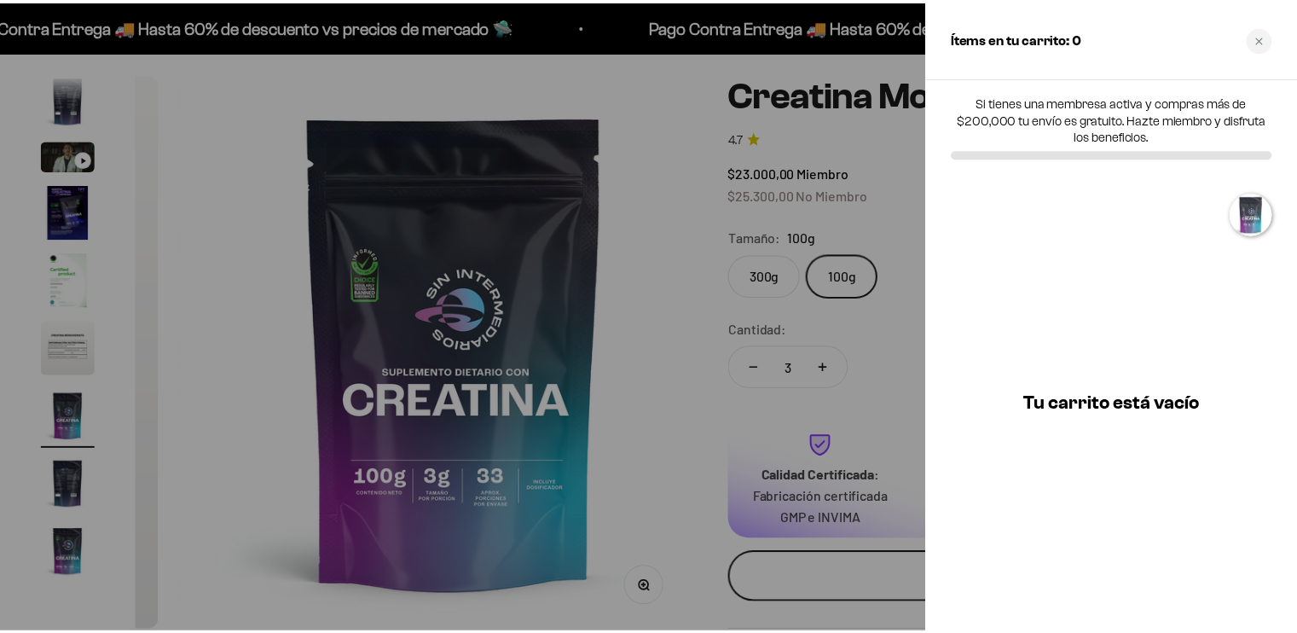
scroll to position [0, 3467]
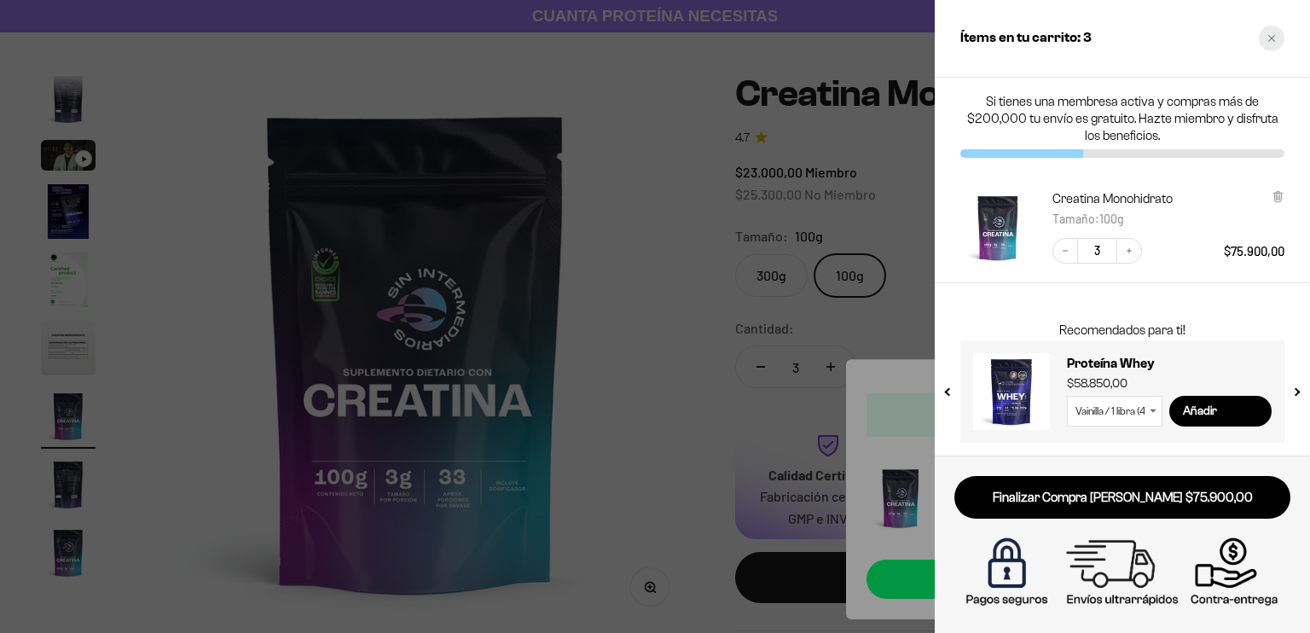
click at [1274, 33] on div "Close cart" at bounding box center [1272, 39] width 26 height 26
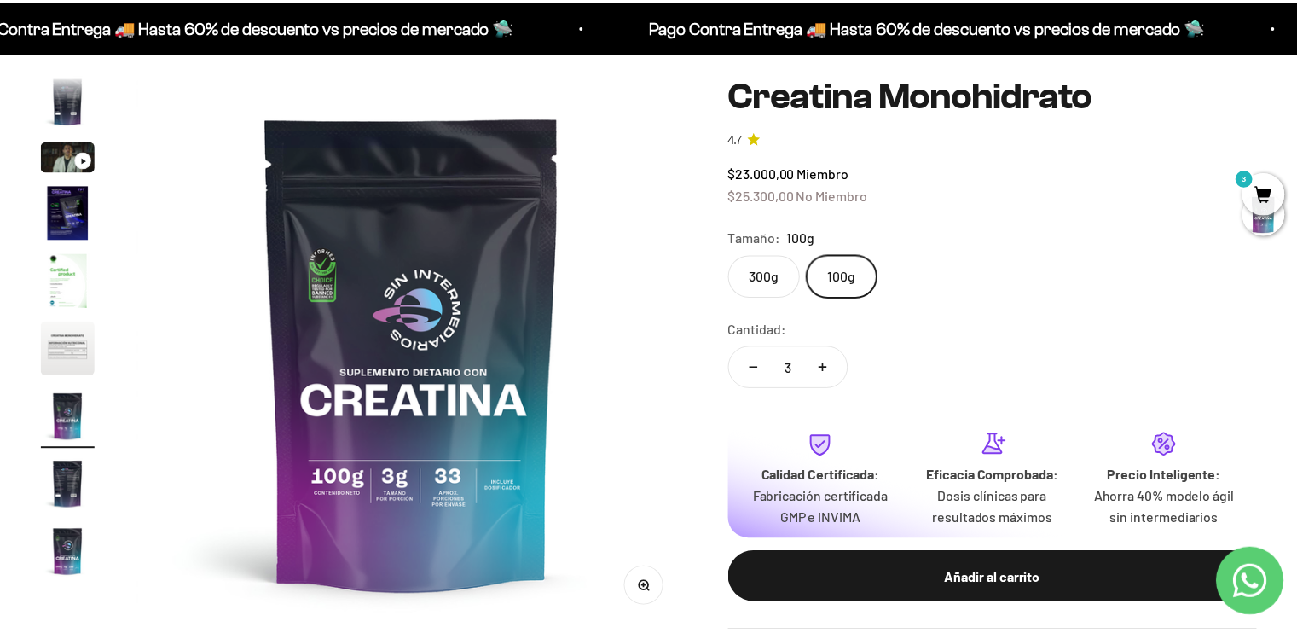
scroll to position [0, 3424]
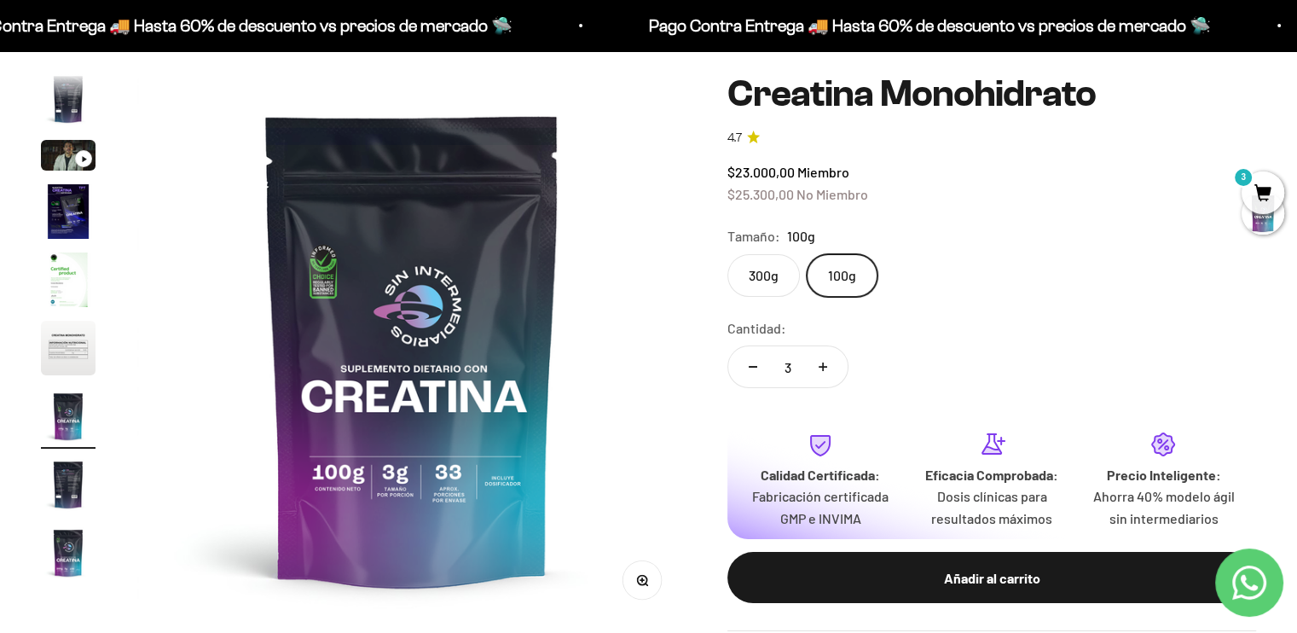
click at [769, 274] on label "300g" at bounding box center [763, 275] width 72 height 43
click at [727, 254] on input "300g" at bounding box center [727, 253] width 1 height 1
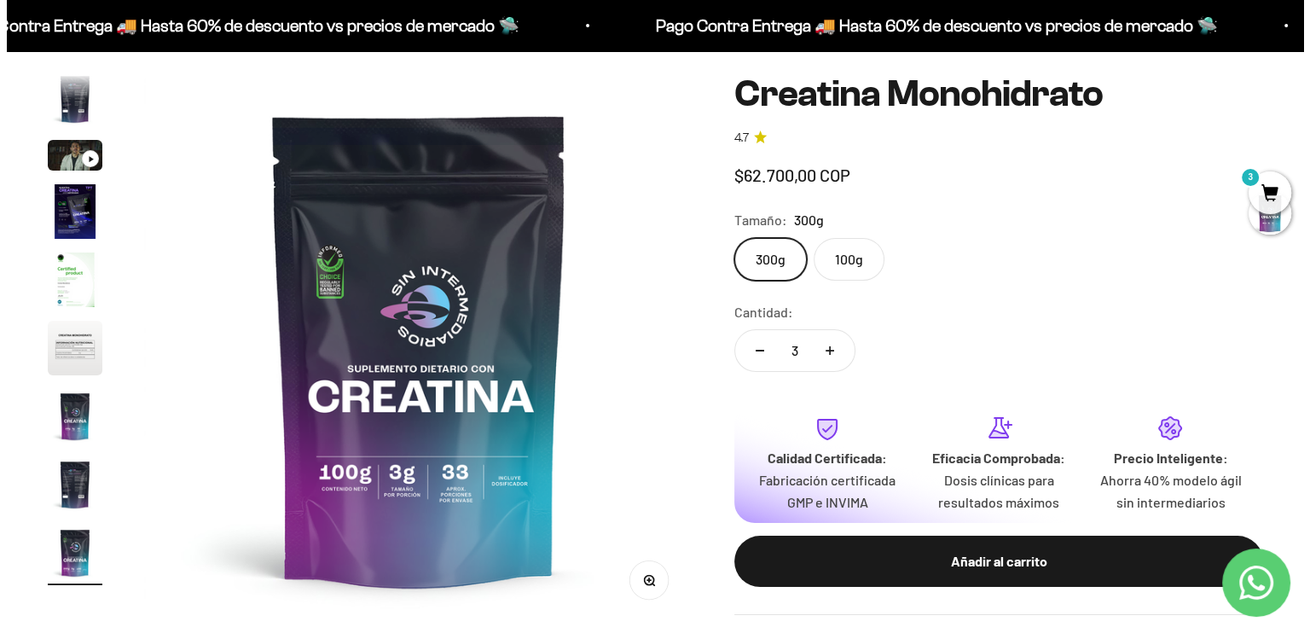
scroll to position [0, 4565]
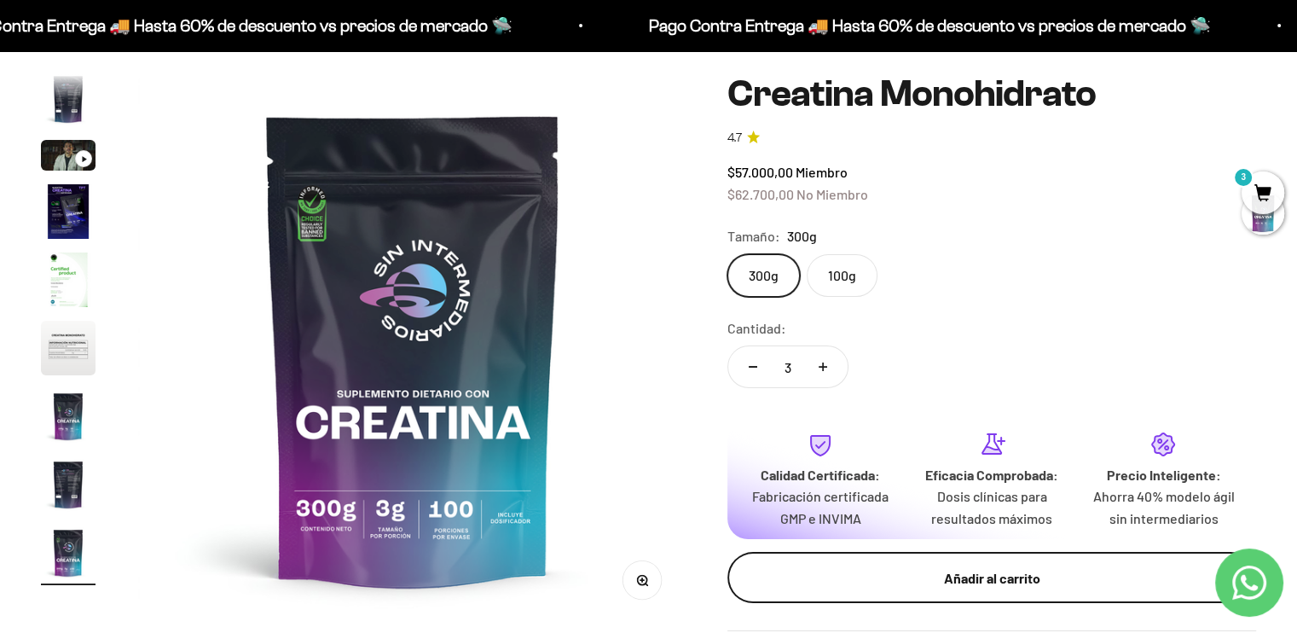
click at [845, 572] on div "Añadir al carrito" at bounding box center [992, 578] width 461 height 22
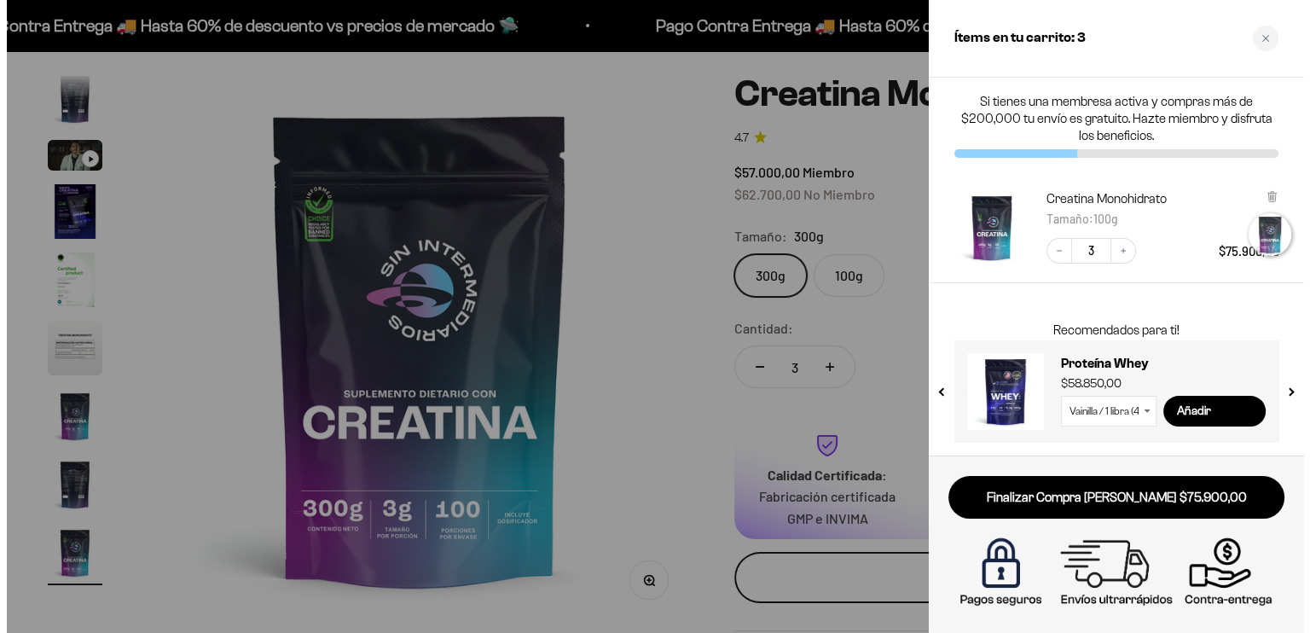
scroll to position [0, 4622]
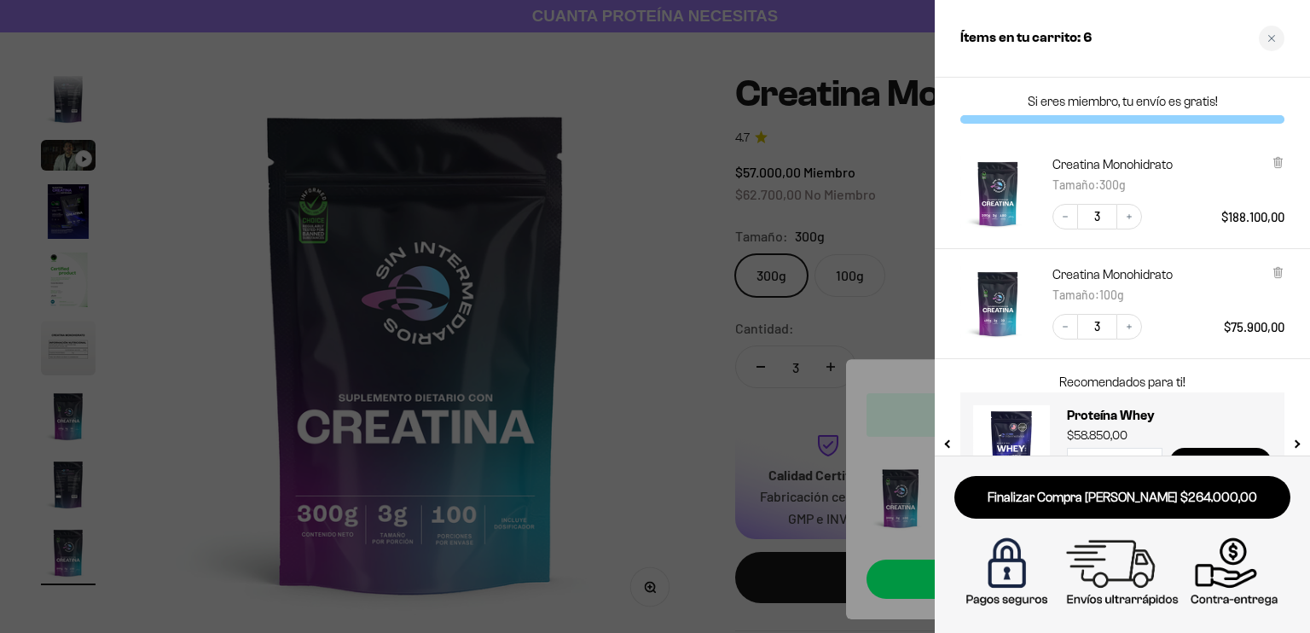
click at [1268, 268] on div "Creatina Monohidrato Tamaño : 100g" at bounding box center [1168, 285] width 232 height 39
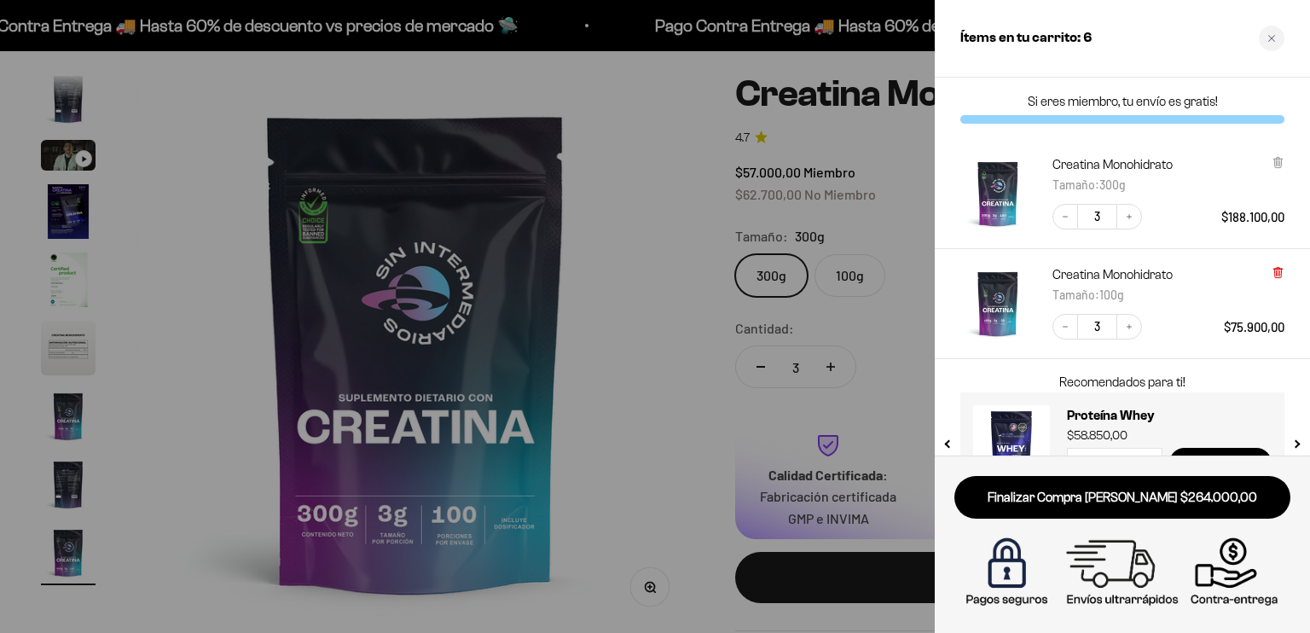
click at [1276, 269] on icon at bounding box center [1277, 271] width 3 height 9
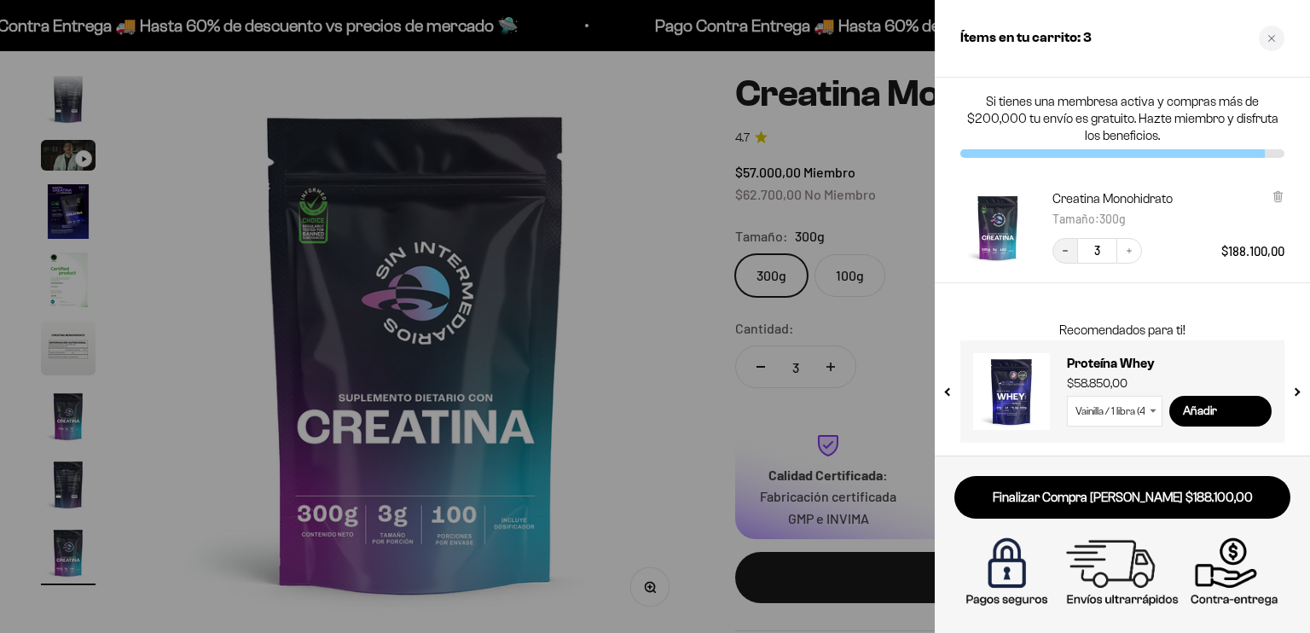
click at [1069, 248] on icon "Decrease quantity" at bounding box center [1065, 251] width 10 height 10
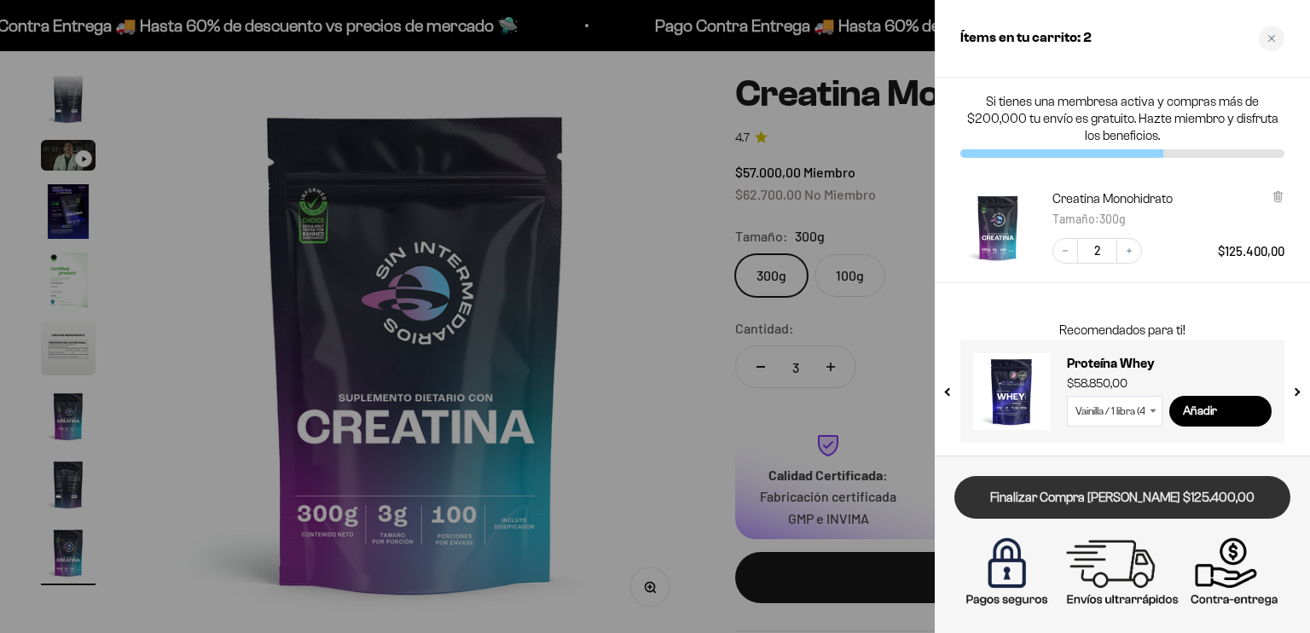
click at [1133, 495] on link "Finalizar Compra [PERSON_NAME] $125.400,00" at bounding box center [1122, 497] width 336 height 43
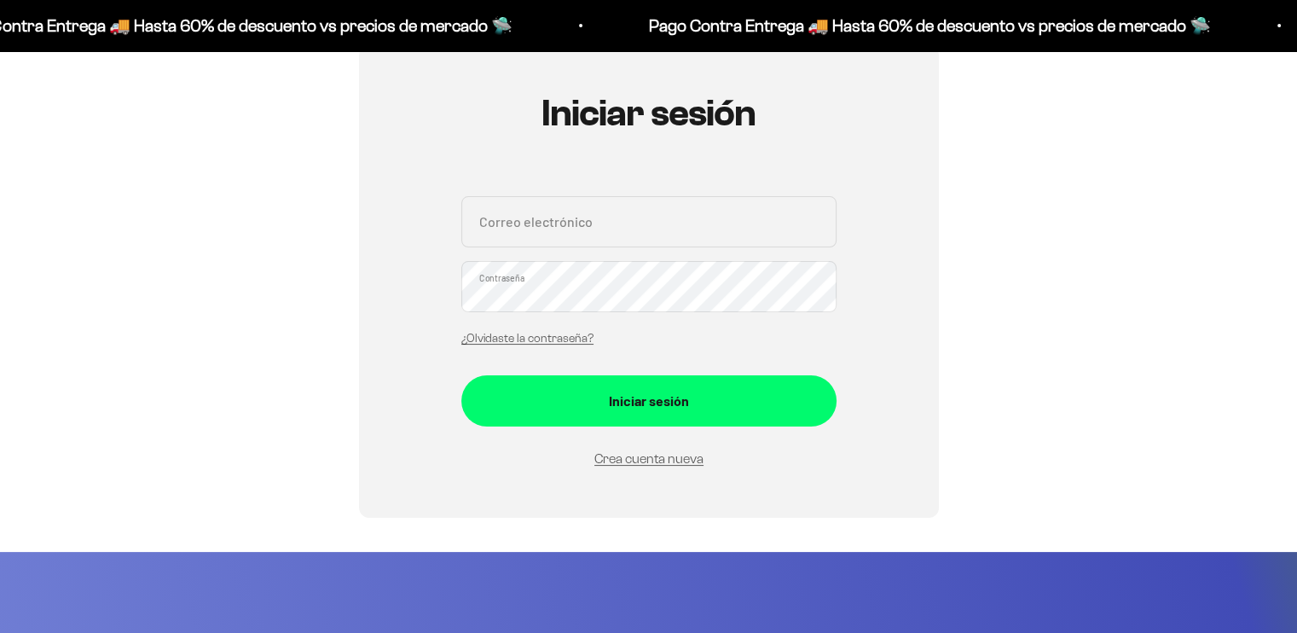
scroll to position [167, 0]
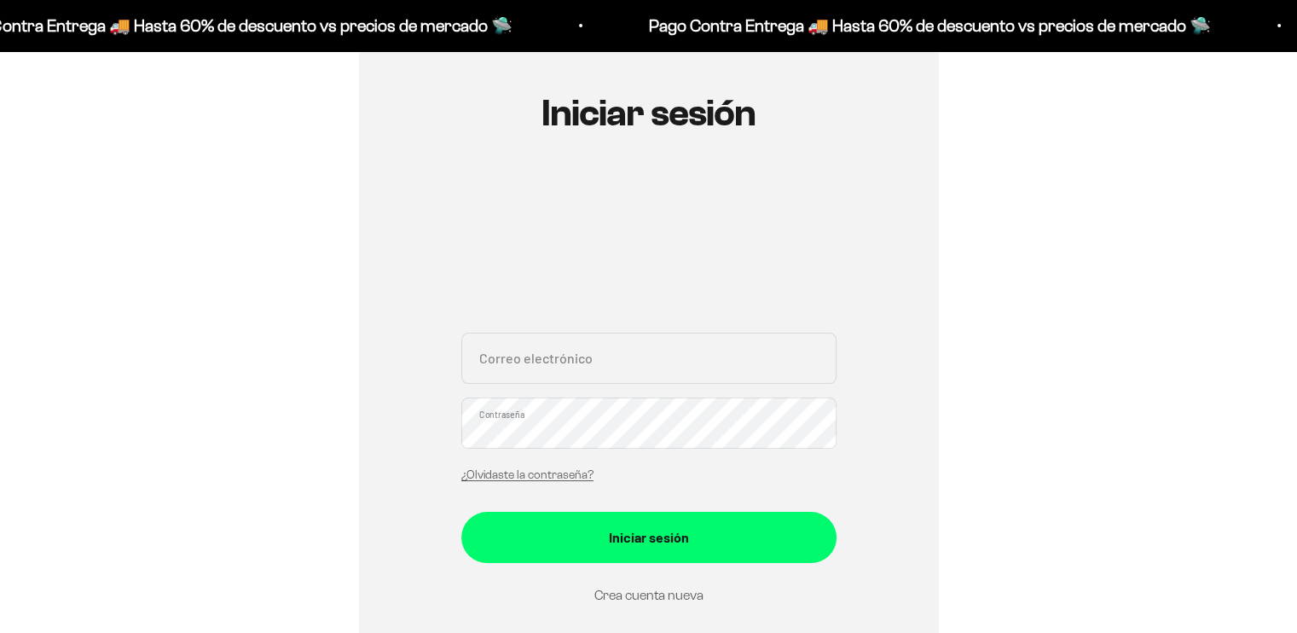
click at [645, 593] on link "Crea cuenta nueva" at bounding box center [648, 595] width 109 height 14
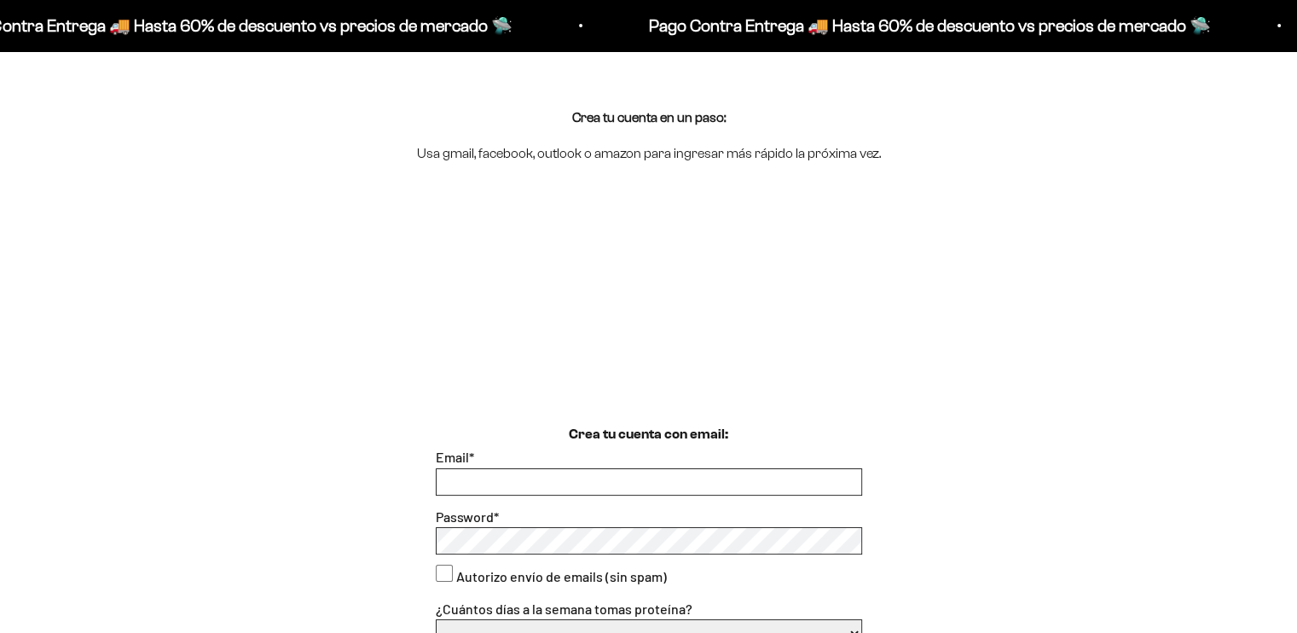
scroll to position [159, 0]
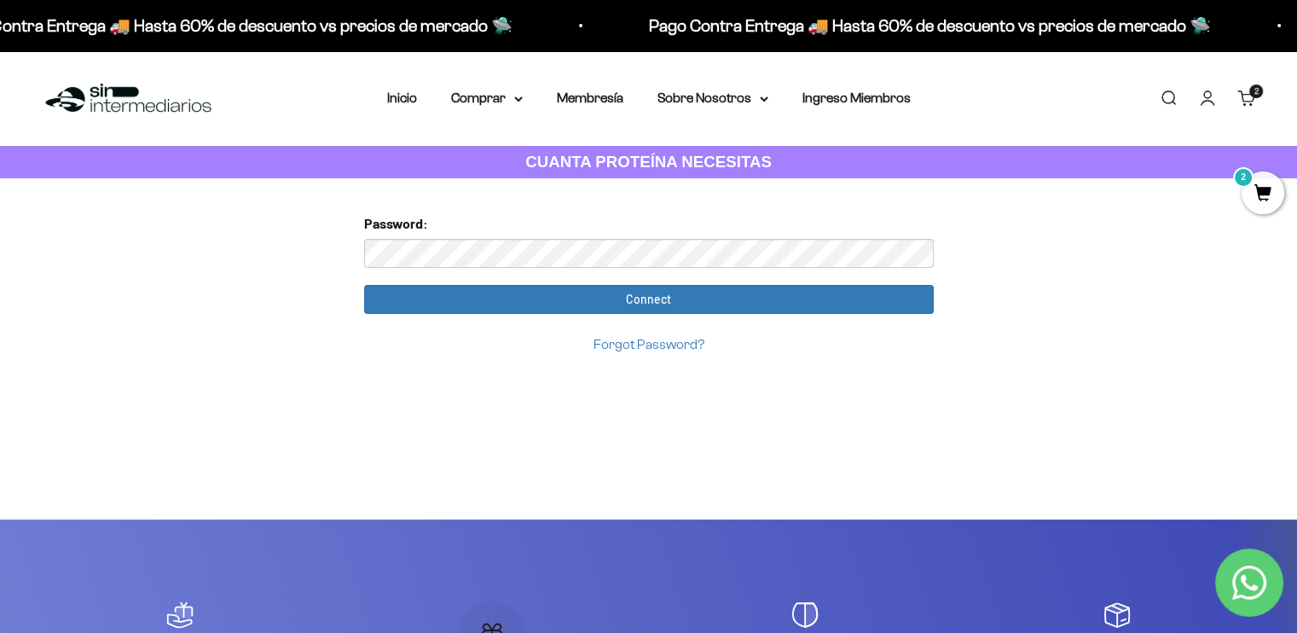
click at [364, 285] on input "Connect" at bounding box center [649, 299] width 570 height 29
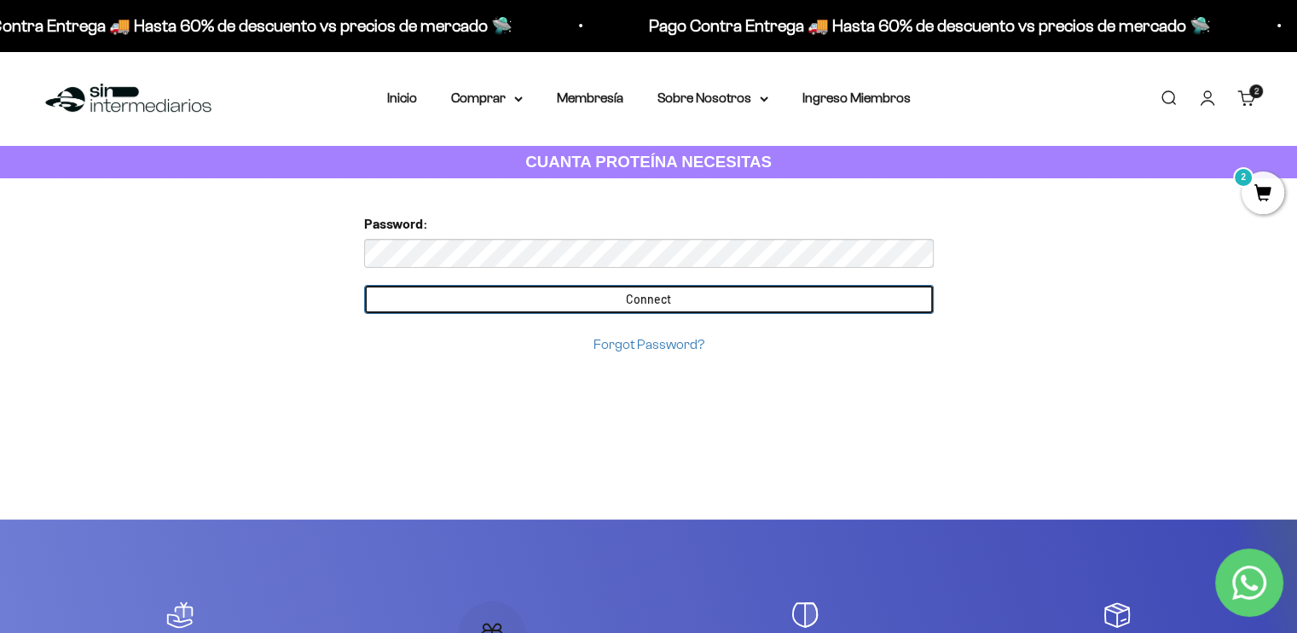
click at [683, 289] on input "Connect" at bounding box center [649, 299] width 570 height 29
